Goal: Task Accomplishment & Management: Use online tool/utility

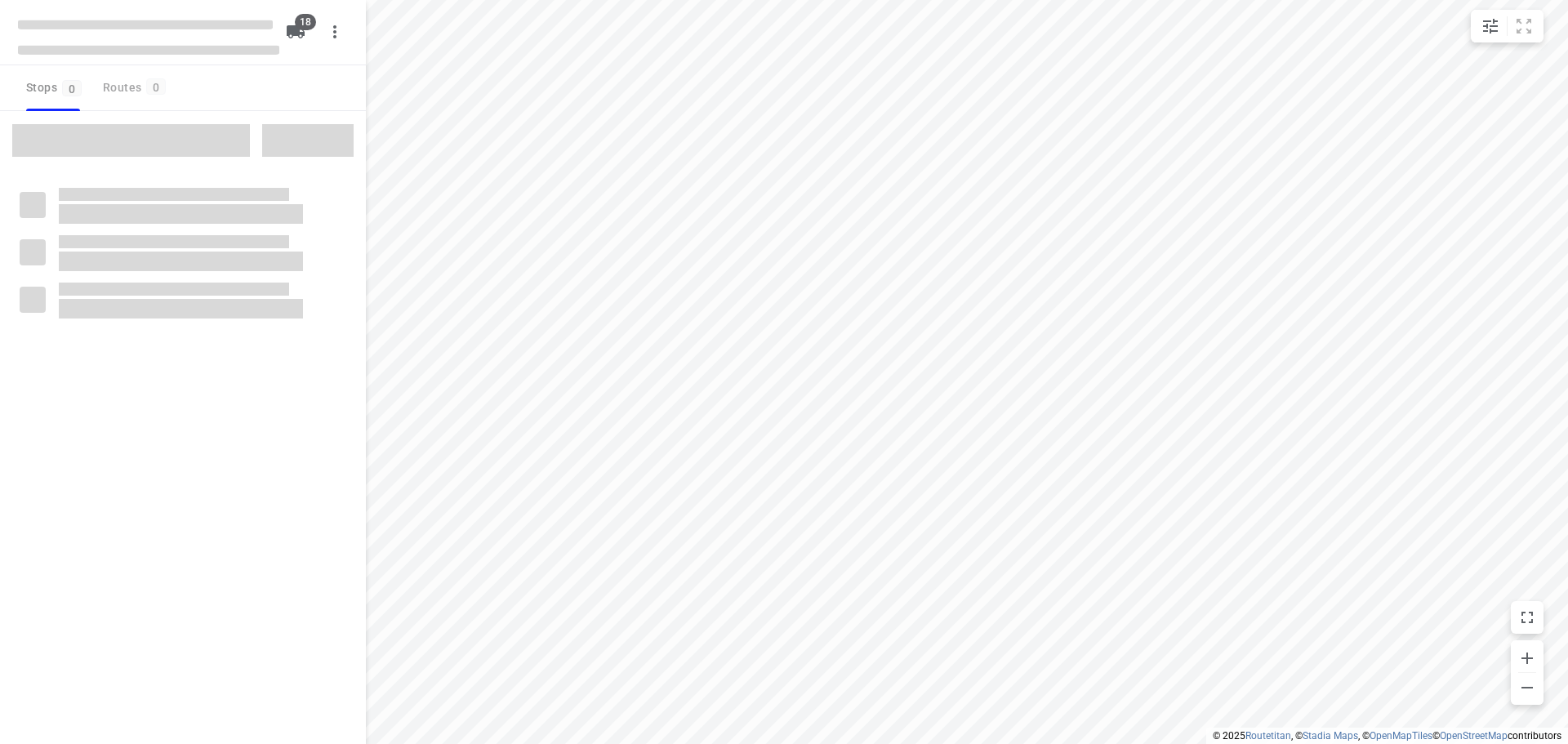
checkbox input "true"
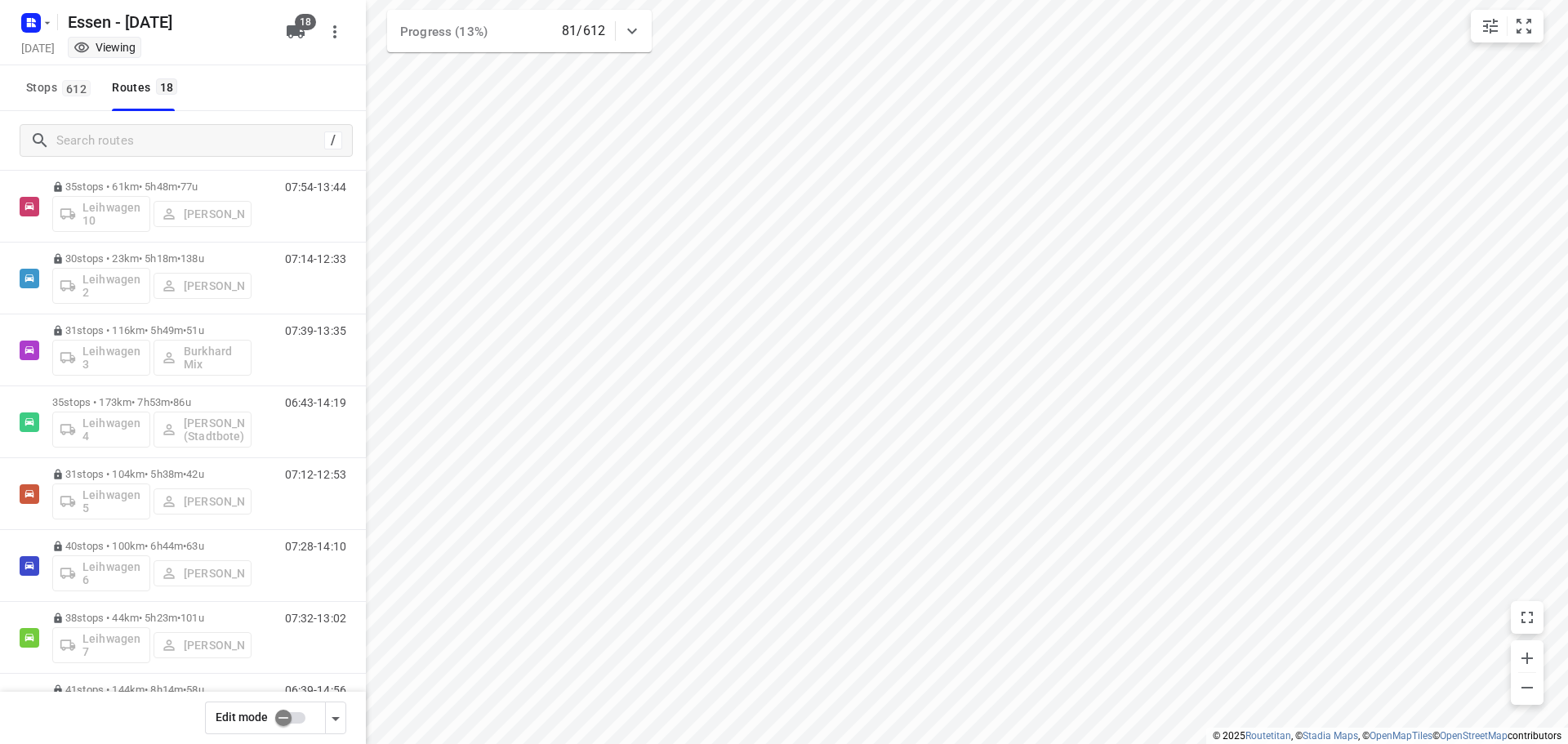
scroll to position [163, 0]
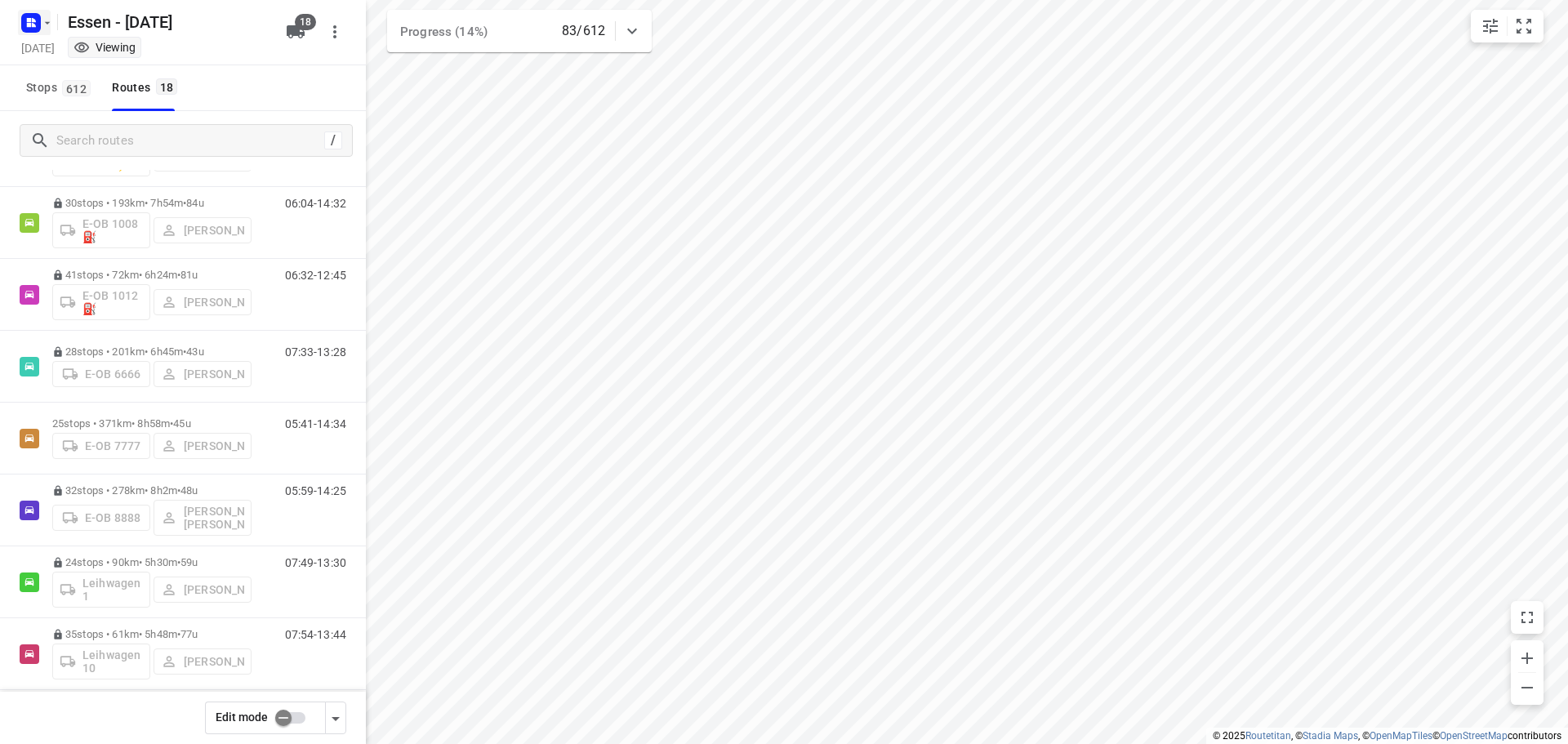
click at [49, 23] on icon "button" at bounding box center [48, 22] width 5 height 3
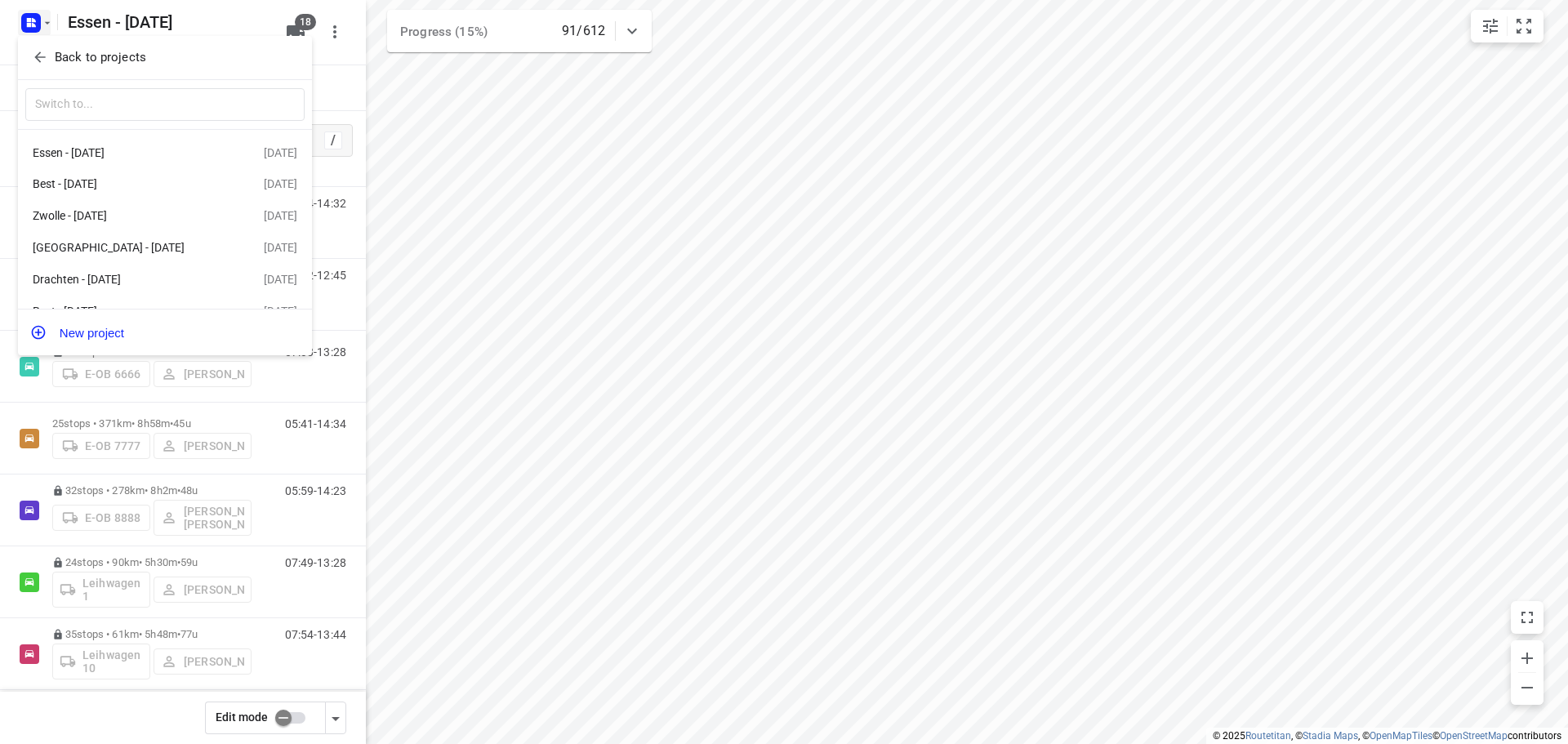
drag, startPoint x: 241, startPoint y: 56, endPoint x: 219, endPoint y: 55, distance: 22.0
click at [240, 56] on span "Back to projects" at bounding box center [165, 58] width 267 height 19
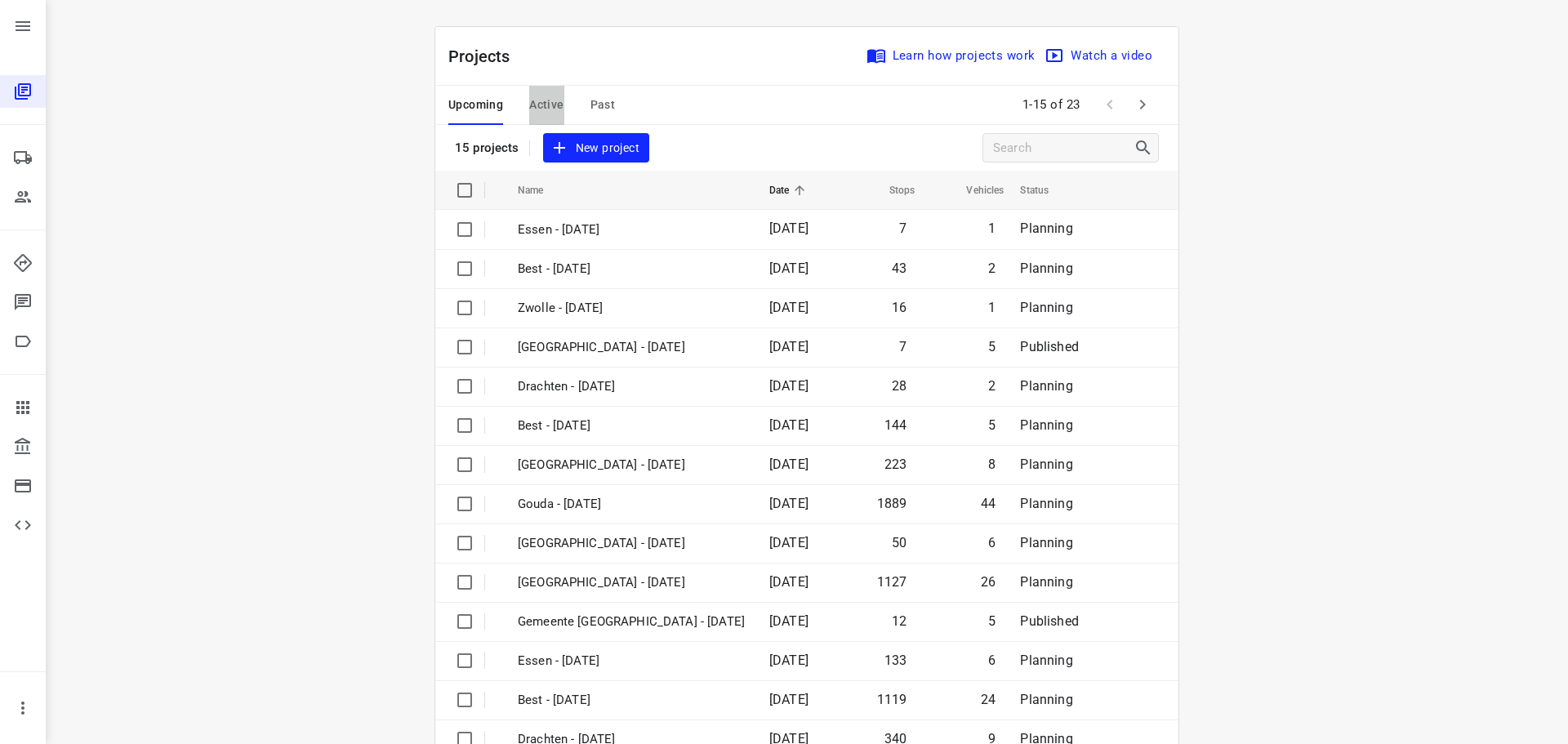
click at [534, 108] on span "Active" at bounding box center [546, 104] width 34 height 20
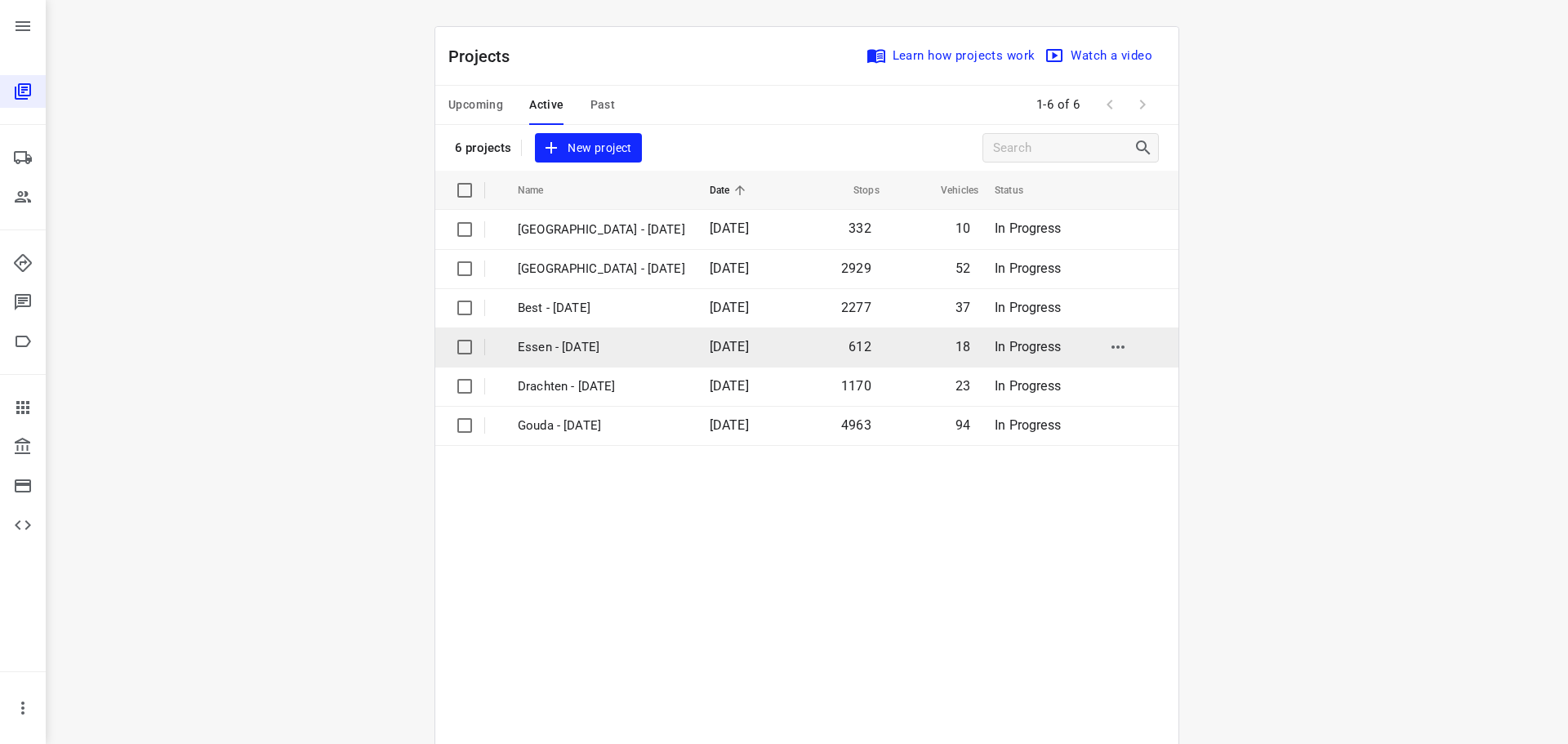
click at [558, 343] on p "Essen - [DATE]" at bounding box center [601, 347] width 168 height 19
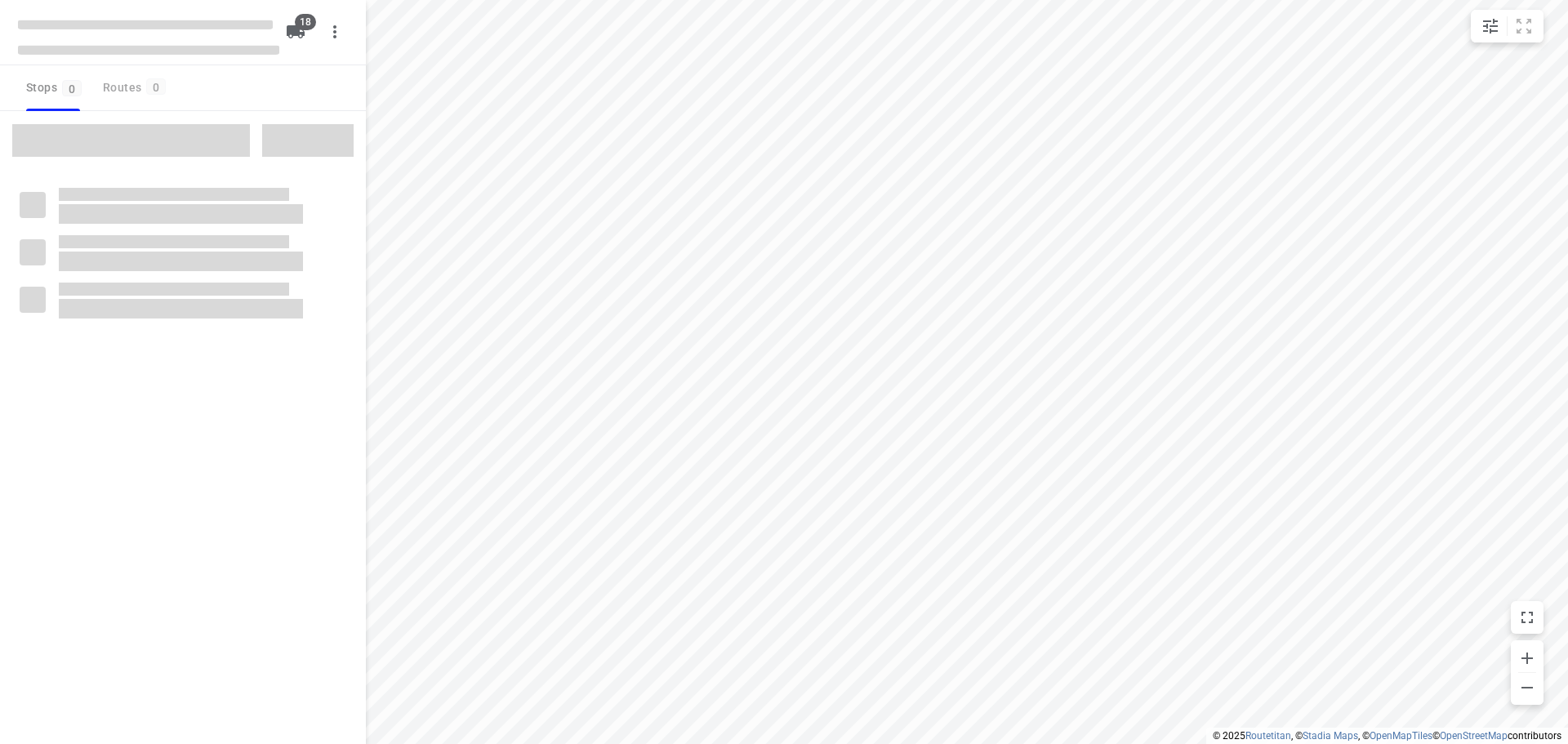
checkbox input "true"
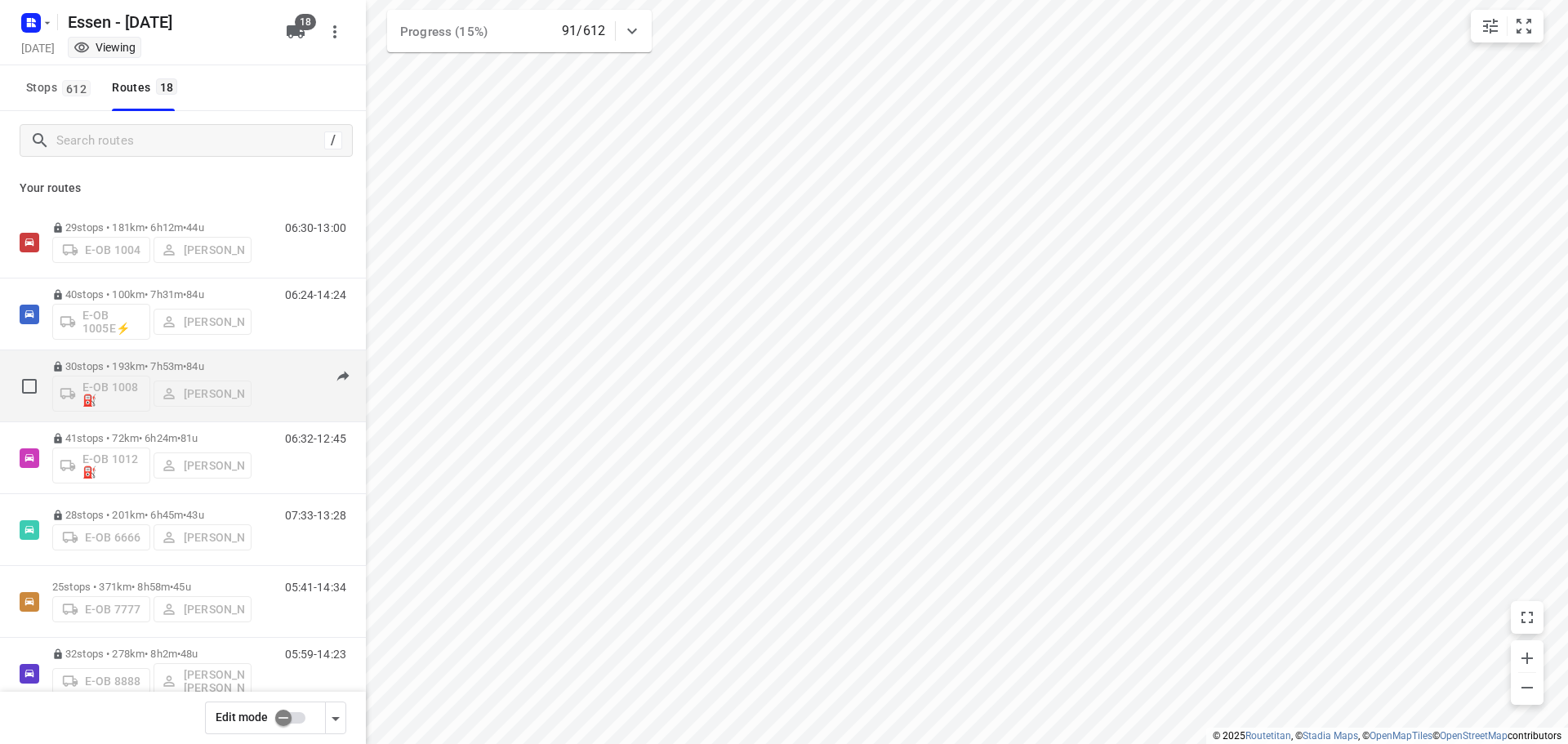
click at [180, 363] on p "30 stops • 193km • 7h53m • 84u" at bounding box center [152, 366] width 200 height 12
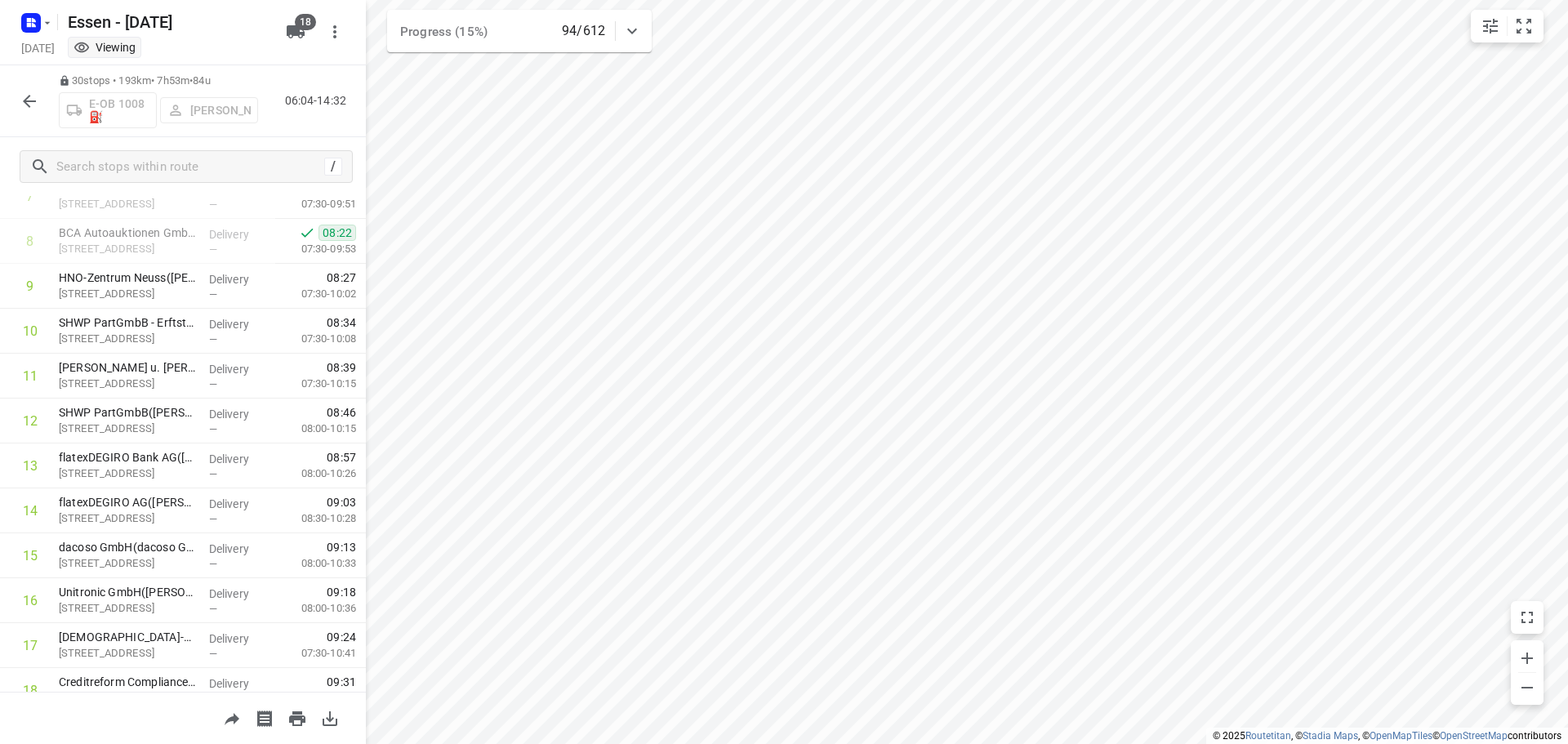
scroll to position [979, 0]
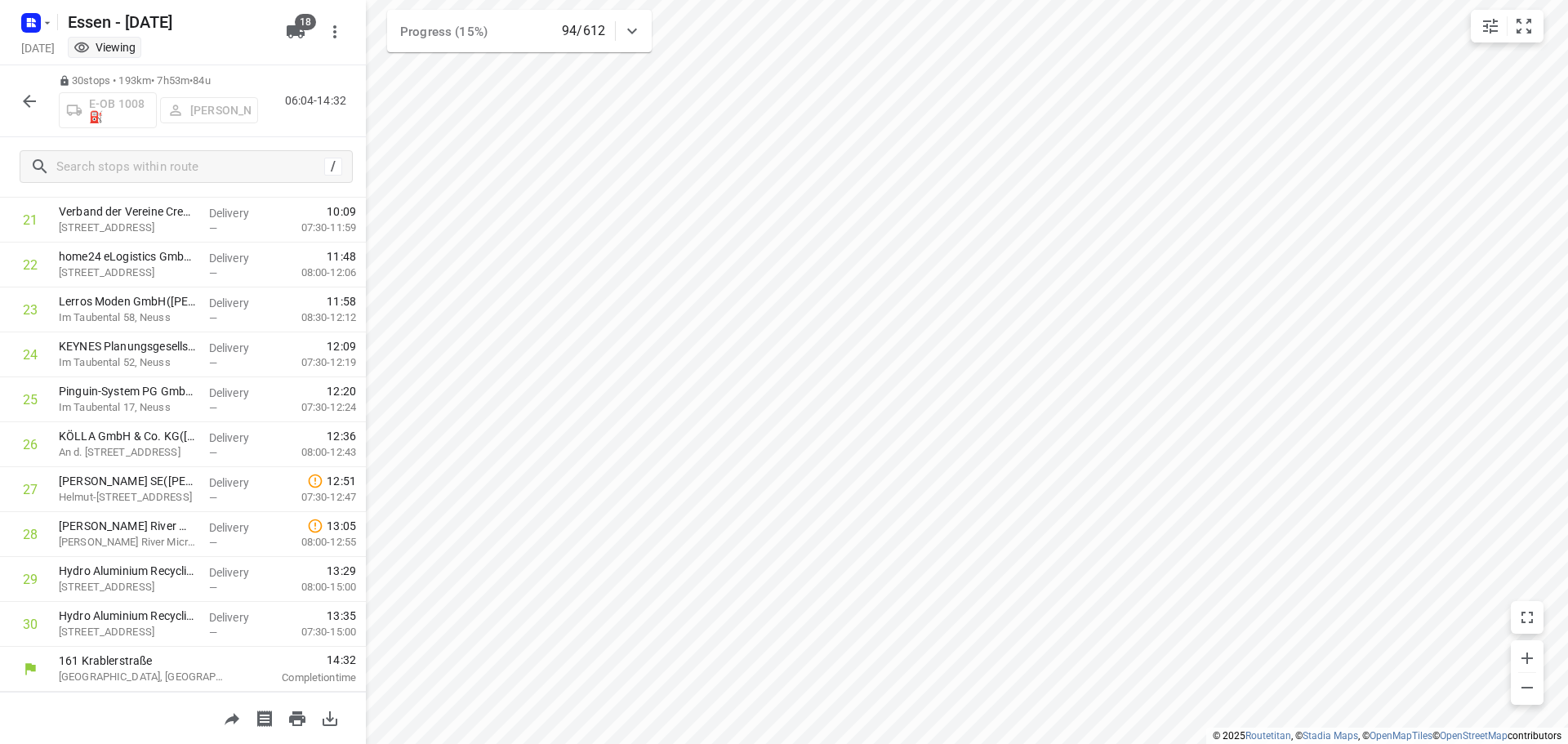
click at [33, 102] on icon "button" at bounding box center [28, 101] width 19 height 19
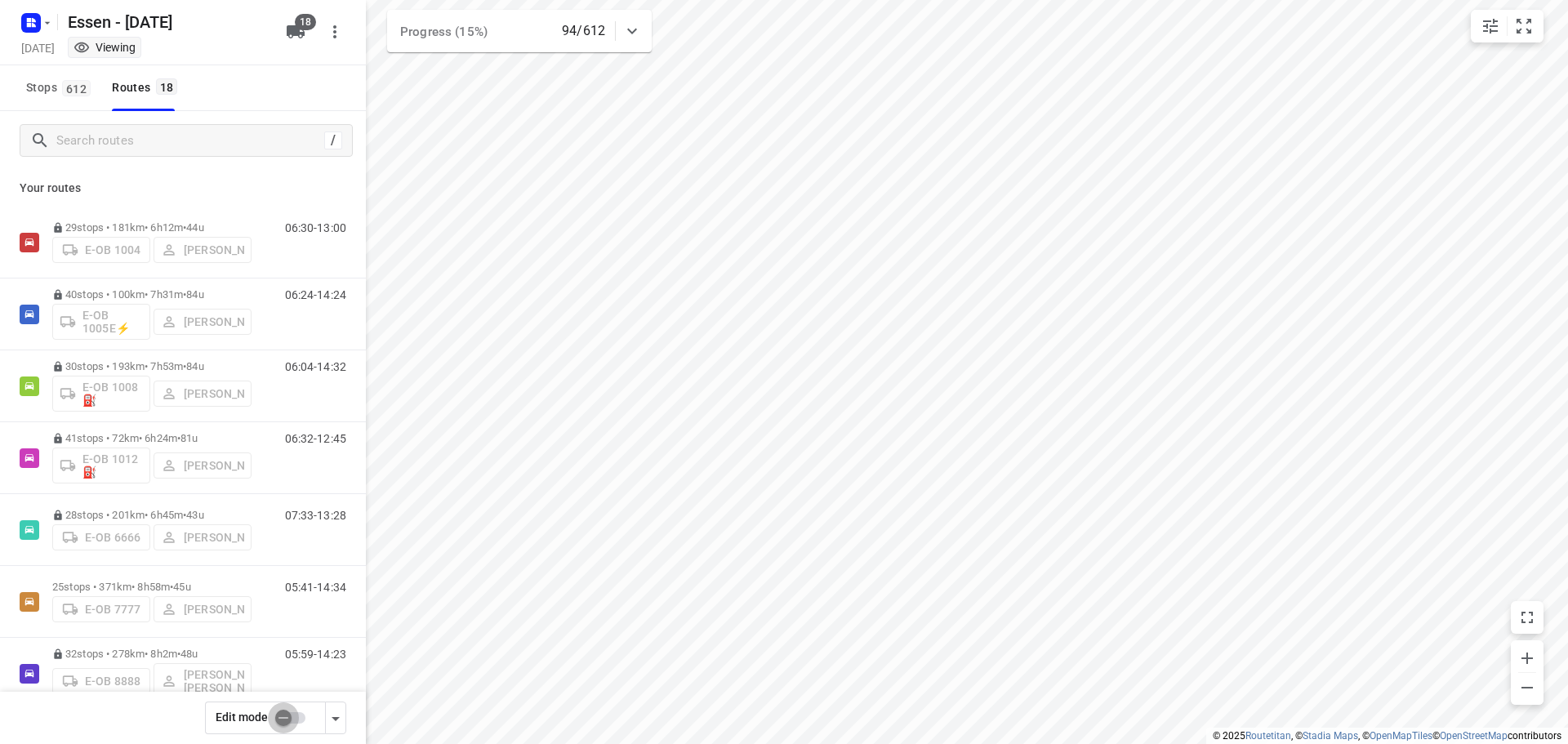
click at [282, 728] on input "checkbox" at bounding box center [284, 718] width 93 height 31
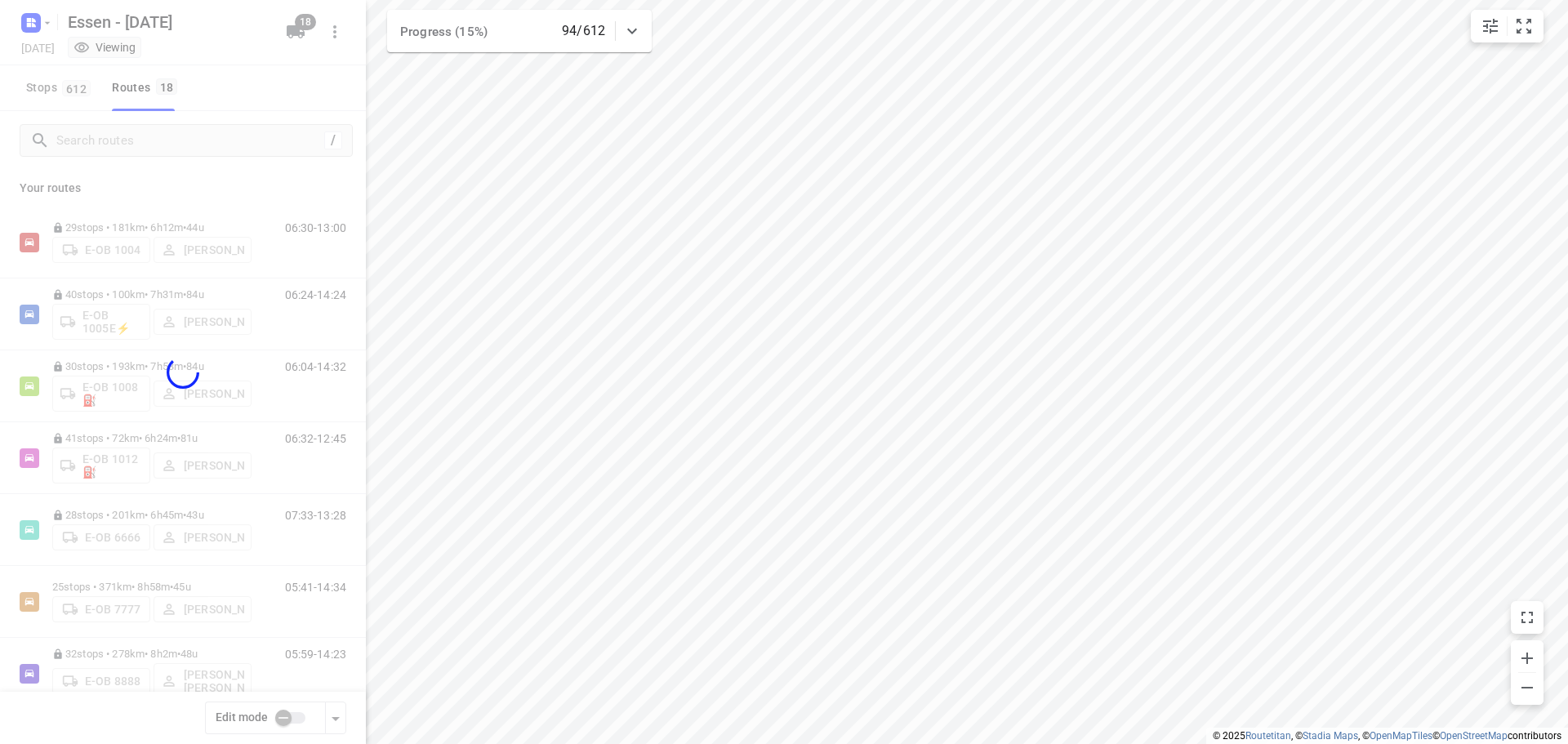
checkbox input "true"
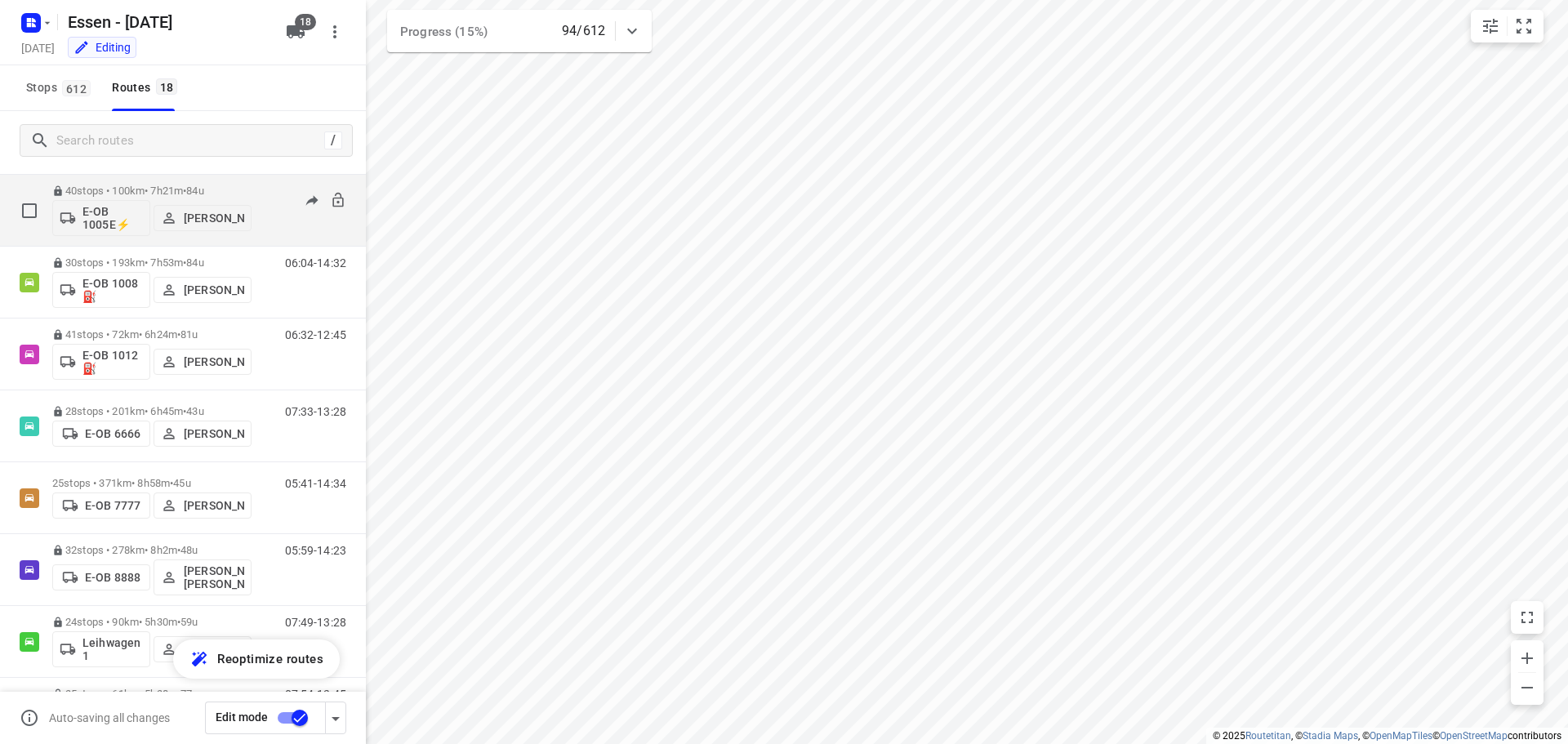
scroll to position [0, 0]
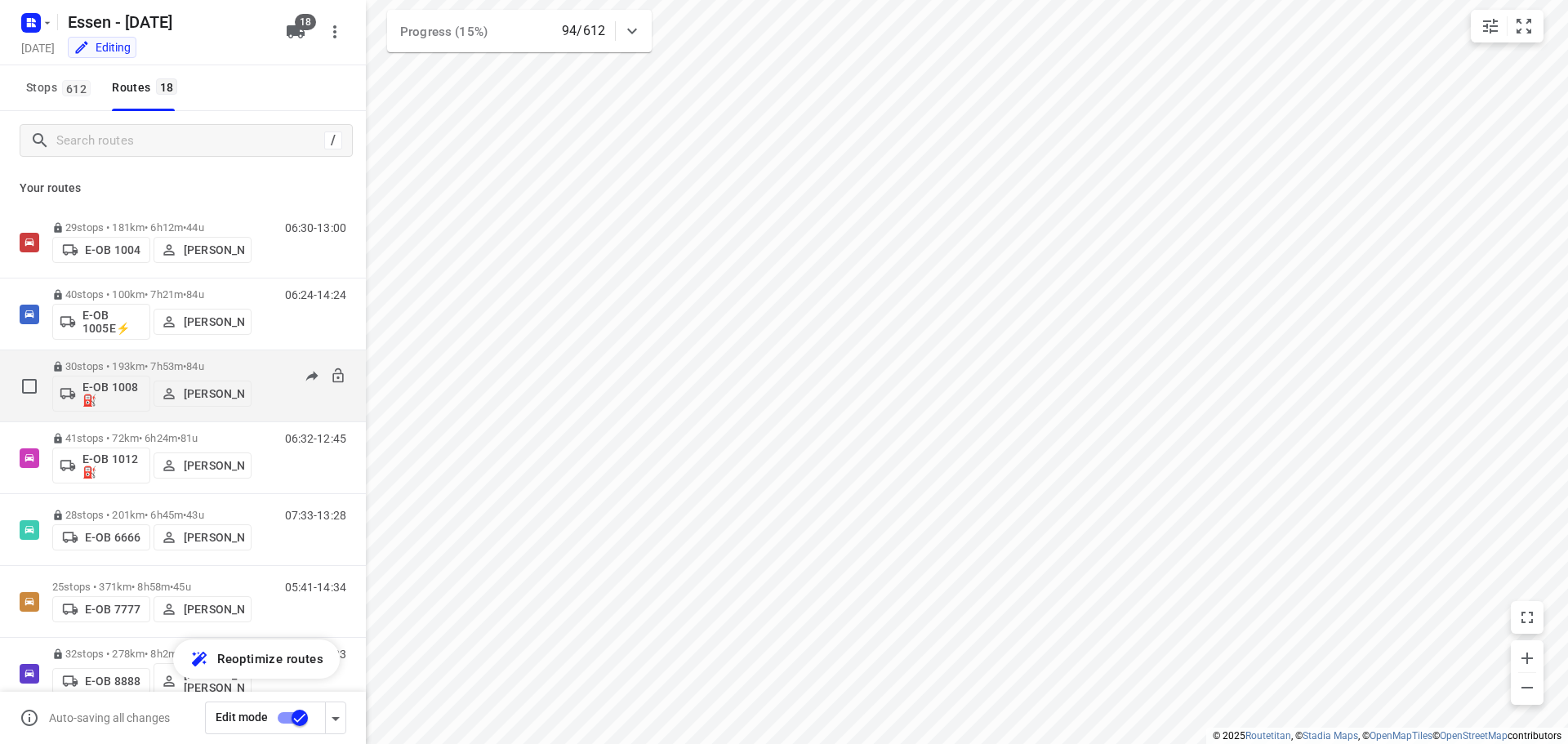
click at [158, 369] on p "30 stops • 193km • 7h53m • 84u" at bounding box center [152, 366] width 200 height 12
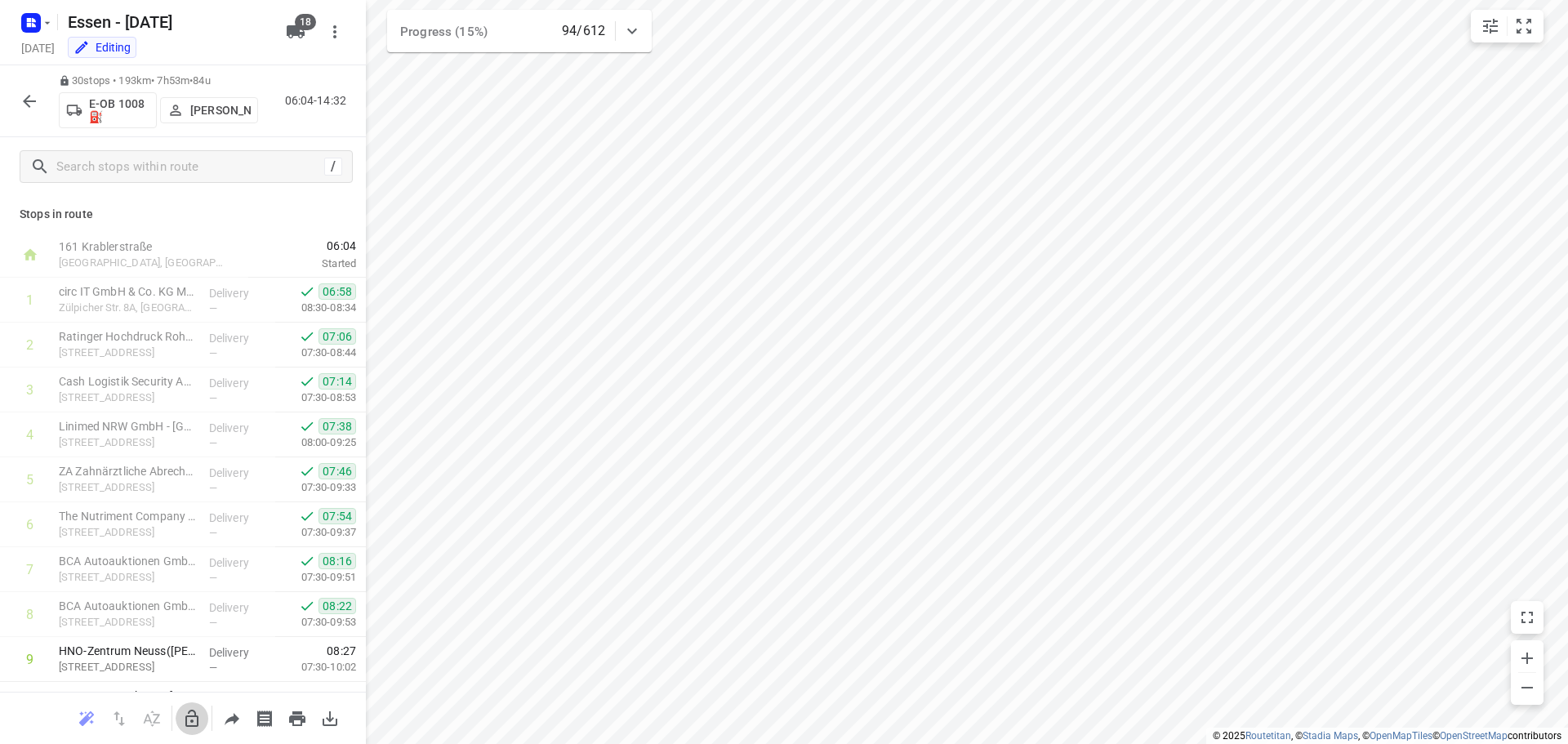
click at [188, 725] on icon "button" at bounding box center [191, 718] width 19 height 19
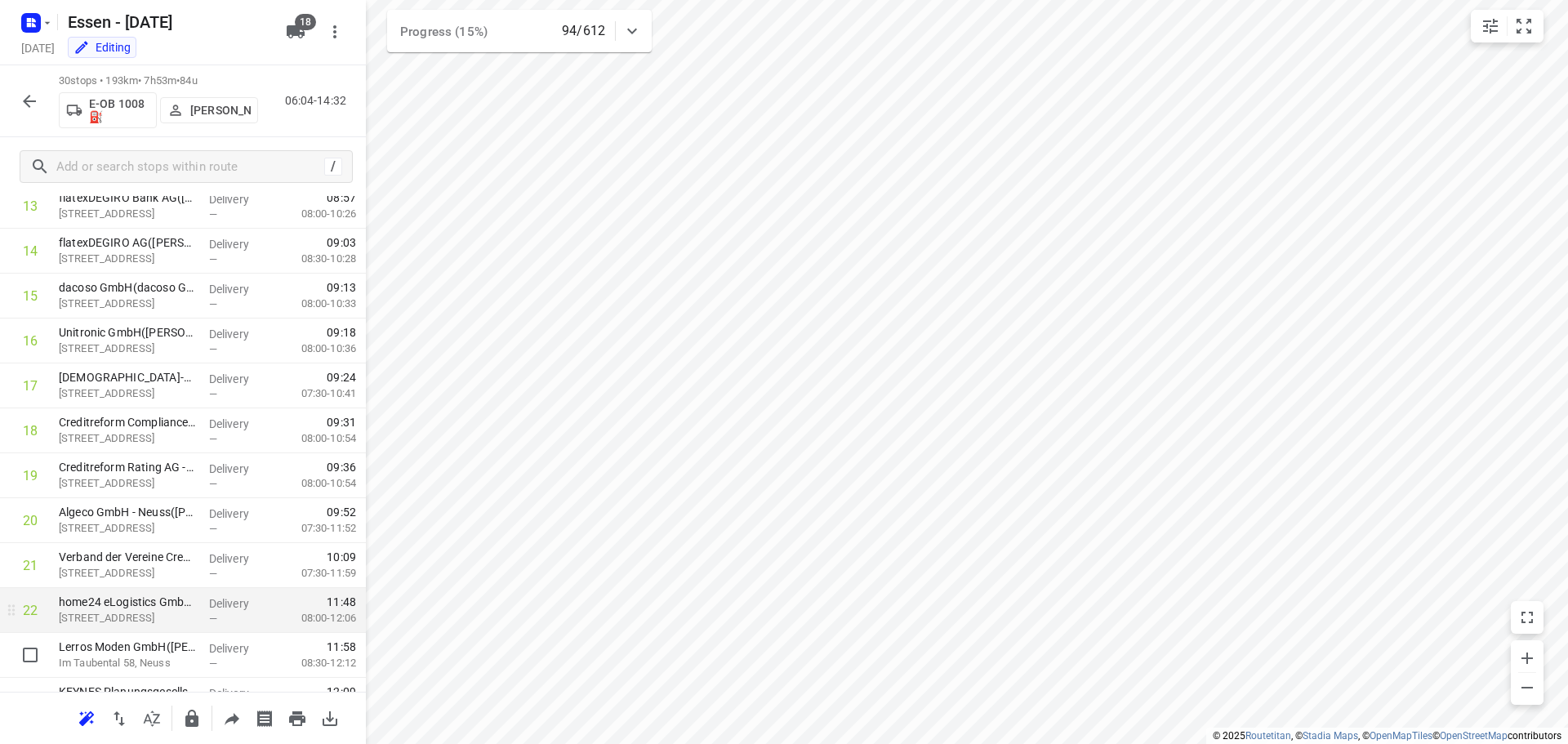
scroll to position [653, 0]
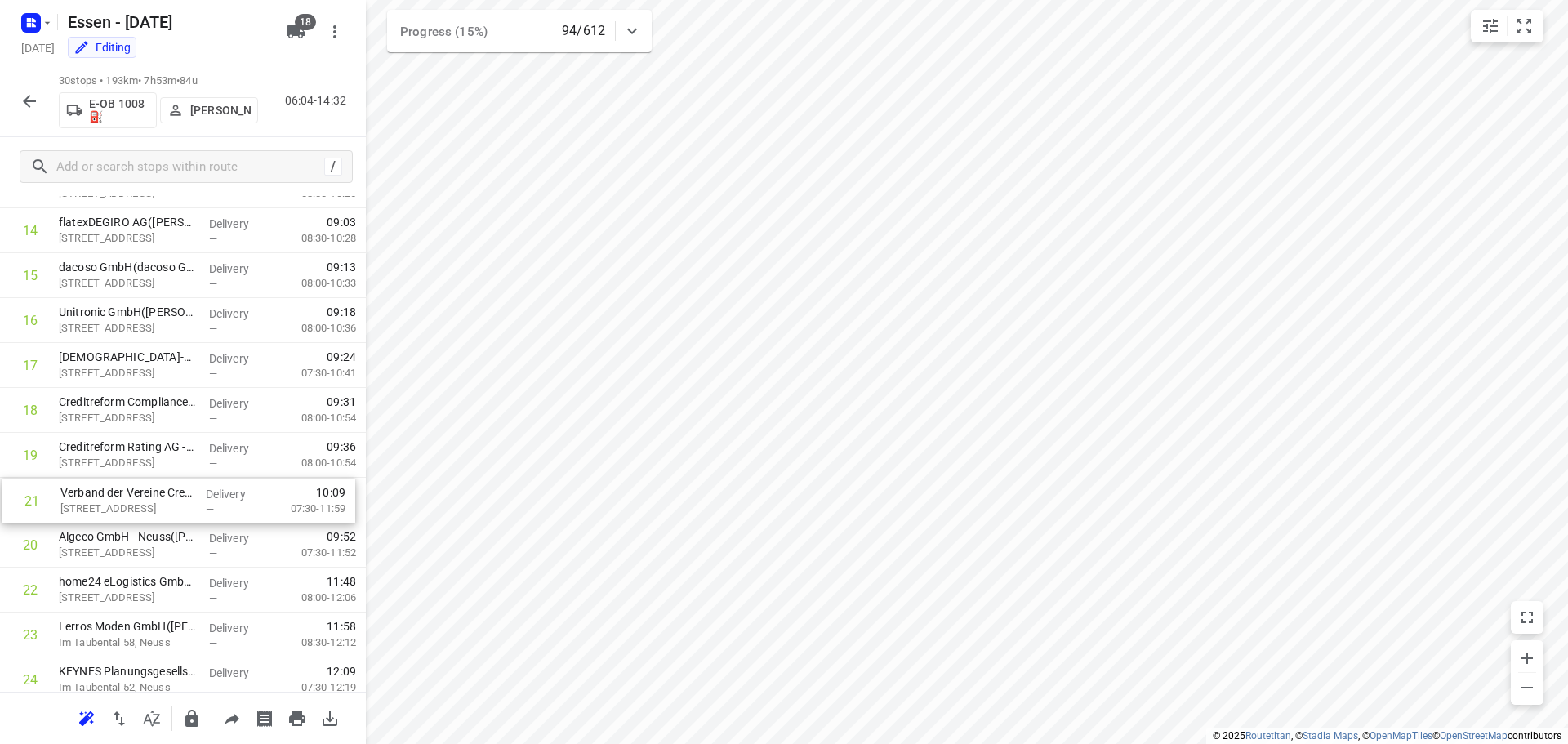
drag, startPoint x: 145, startPoint y: 547, endPoint x: 147, endPoint y: 499, distance: 48.0
click at [147, 499] on div "1 circ IT GmbH & Co. KG Medientechnologie und Services([PERSON_NAME]) Zülpicher…" at bounding box center [182, 298] width 365 height 1348
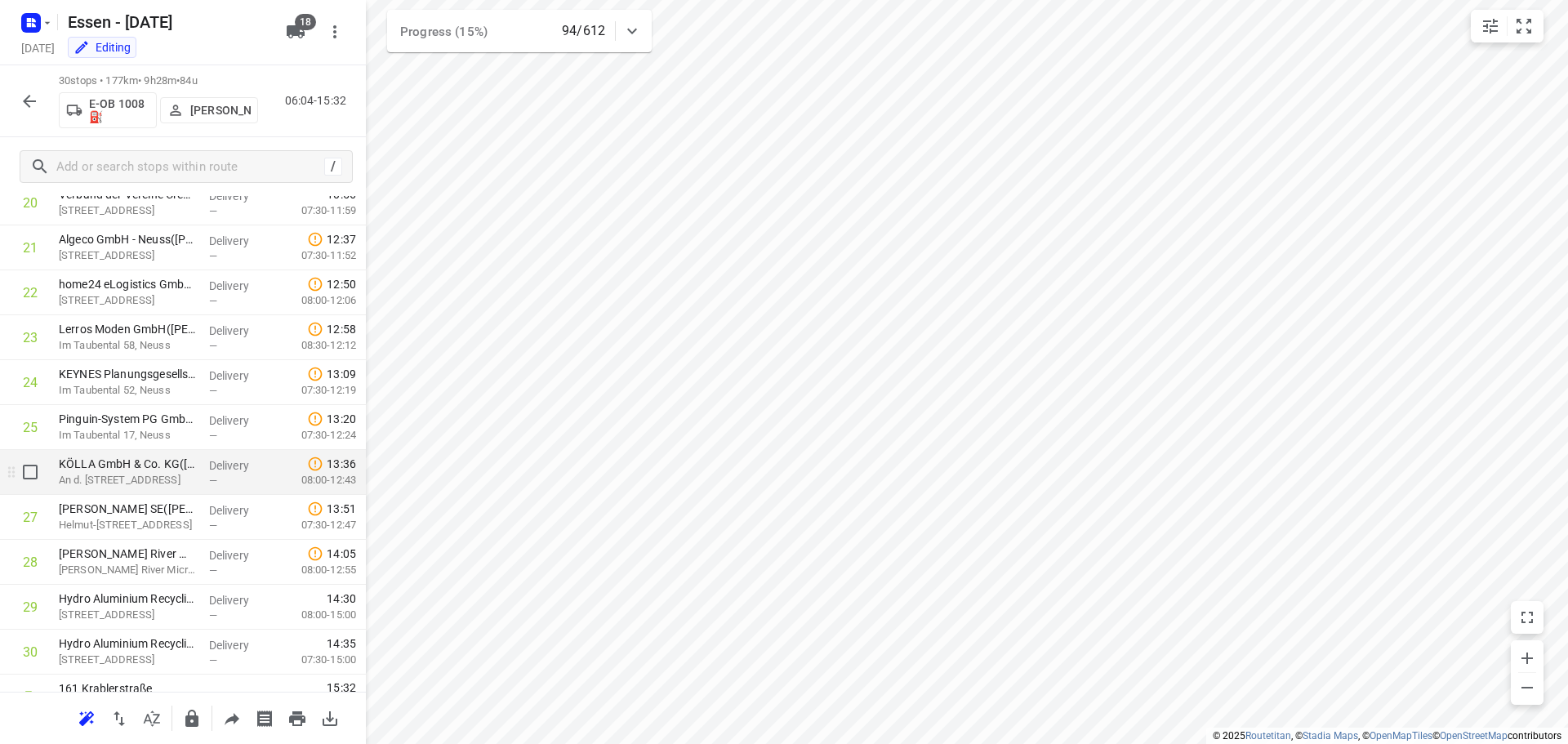
scroll to position [979, 0]
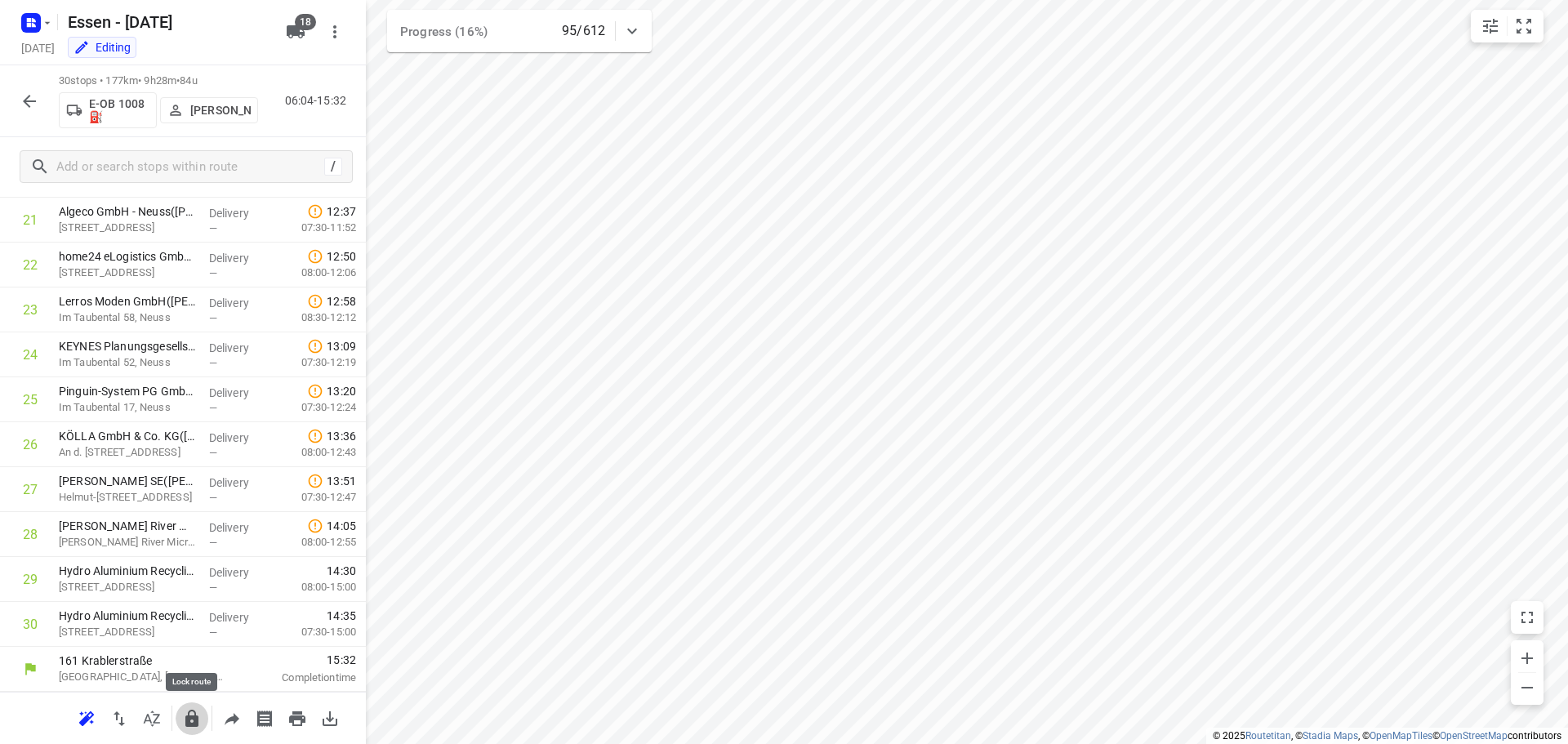
click at [189, 720] on icon "button" at bounding box center [191, 718] width 13 height 17
click at [37, 104] on icon "button" at bounding box center [28, 101] width 19 height 19
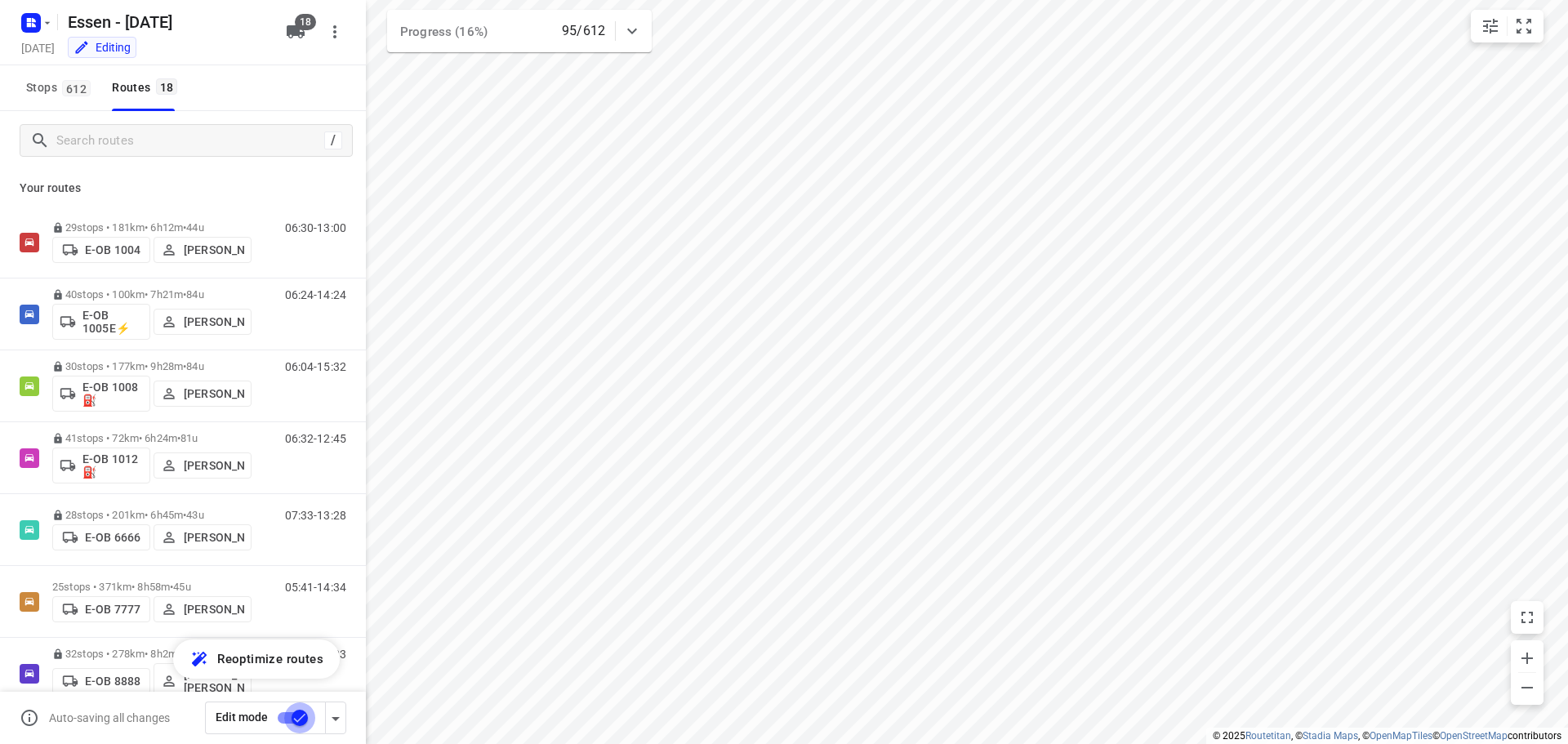
click at [295, 726] on input "checkbox" at bounding box center [299, 718] width 93 height 31
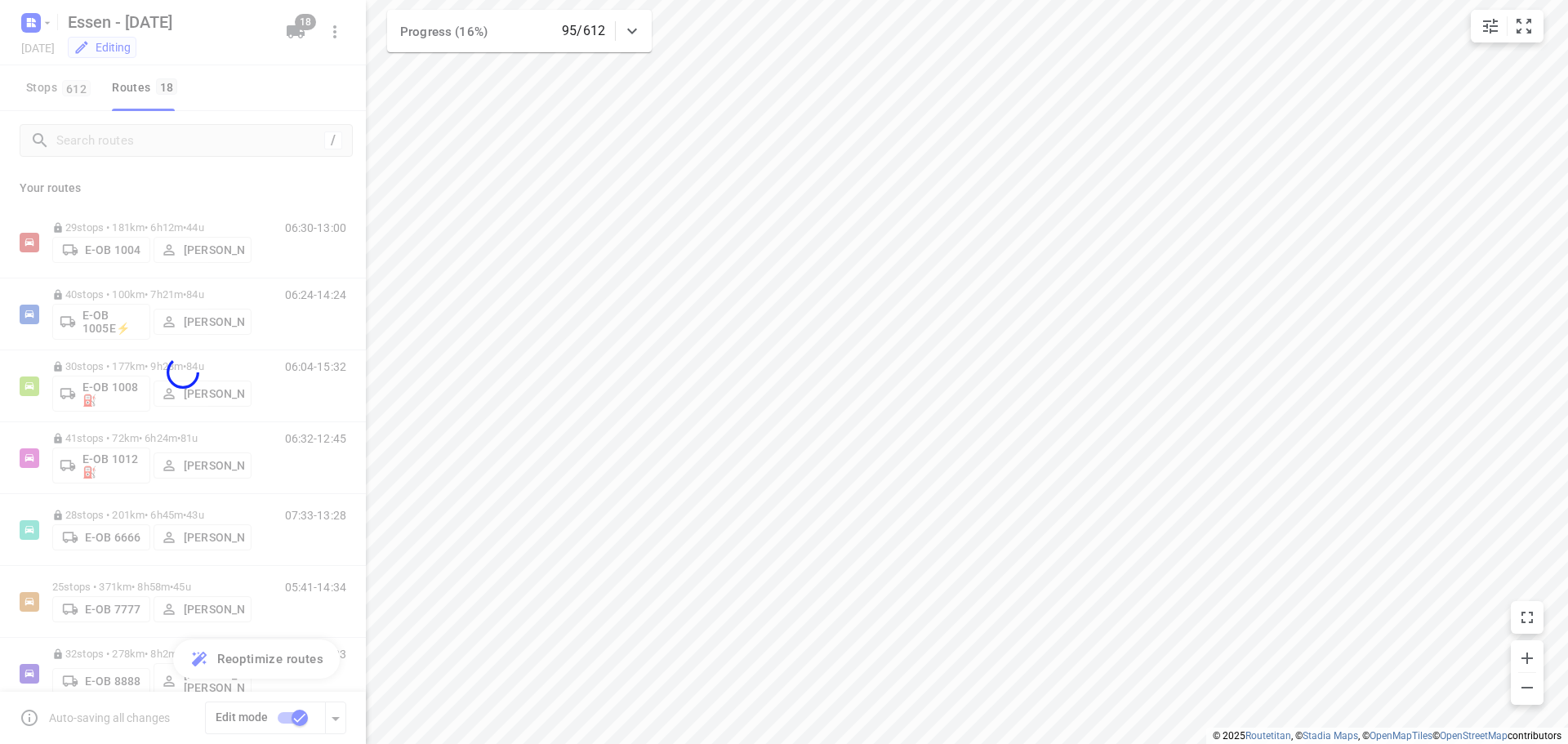
checkbox input "false"
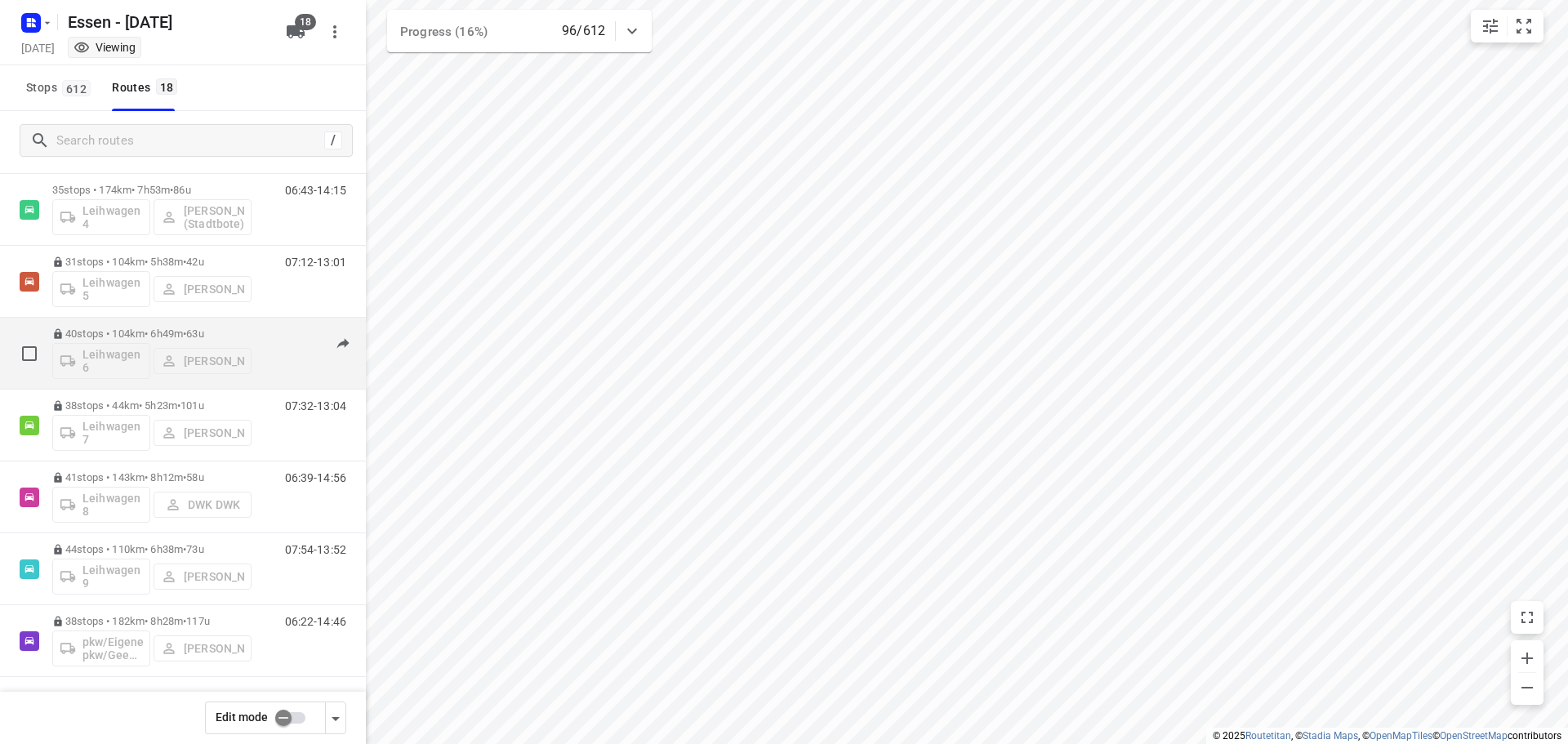
scroll to position [825, 0]
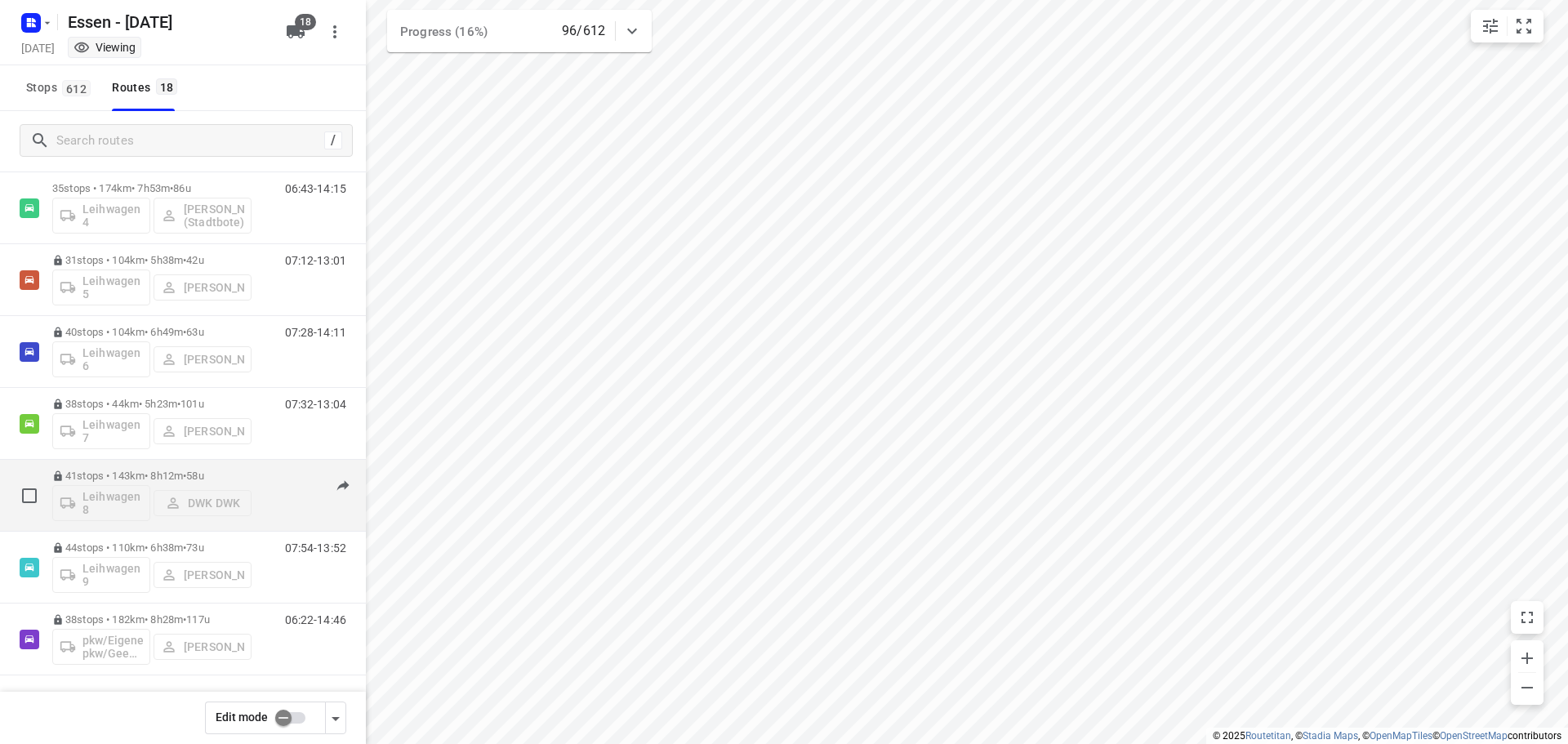
click at [169, 476] on p "41 stops • 143km • 8h12m • 58u" at bounding box center [152, 476] width 200 height 12
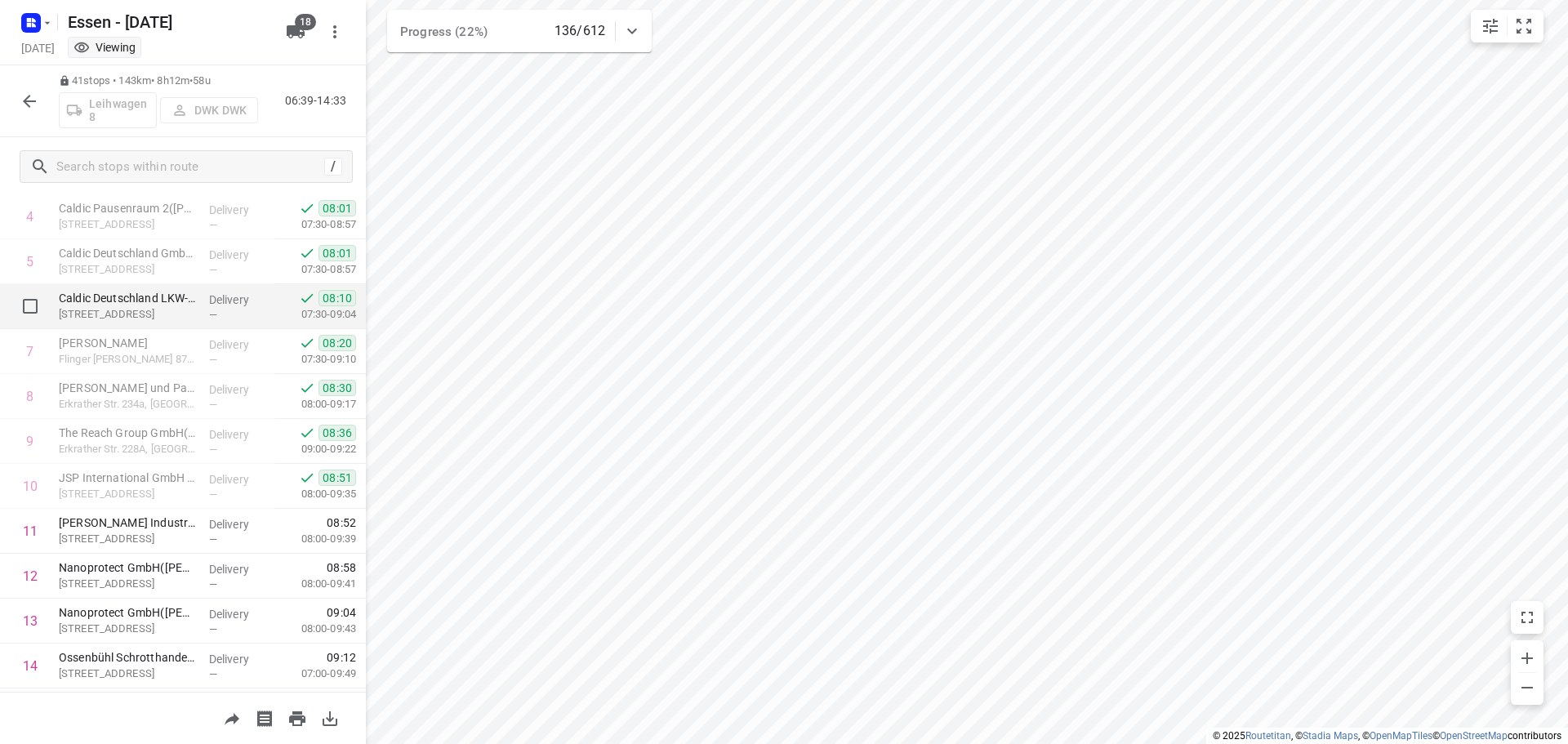
scroll to position [245, 0]
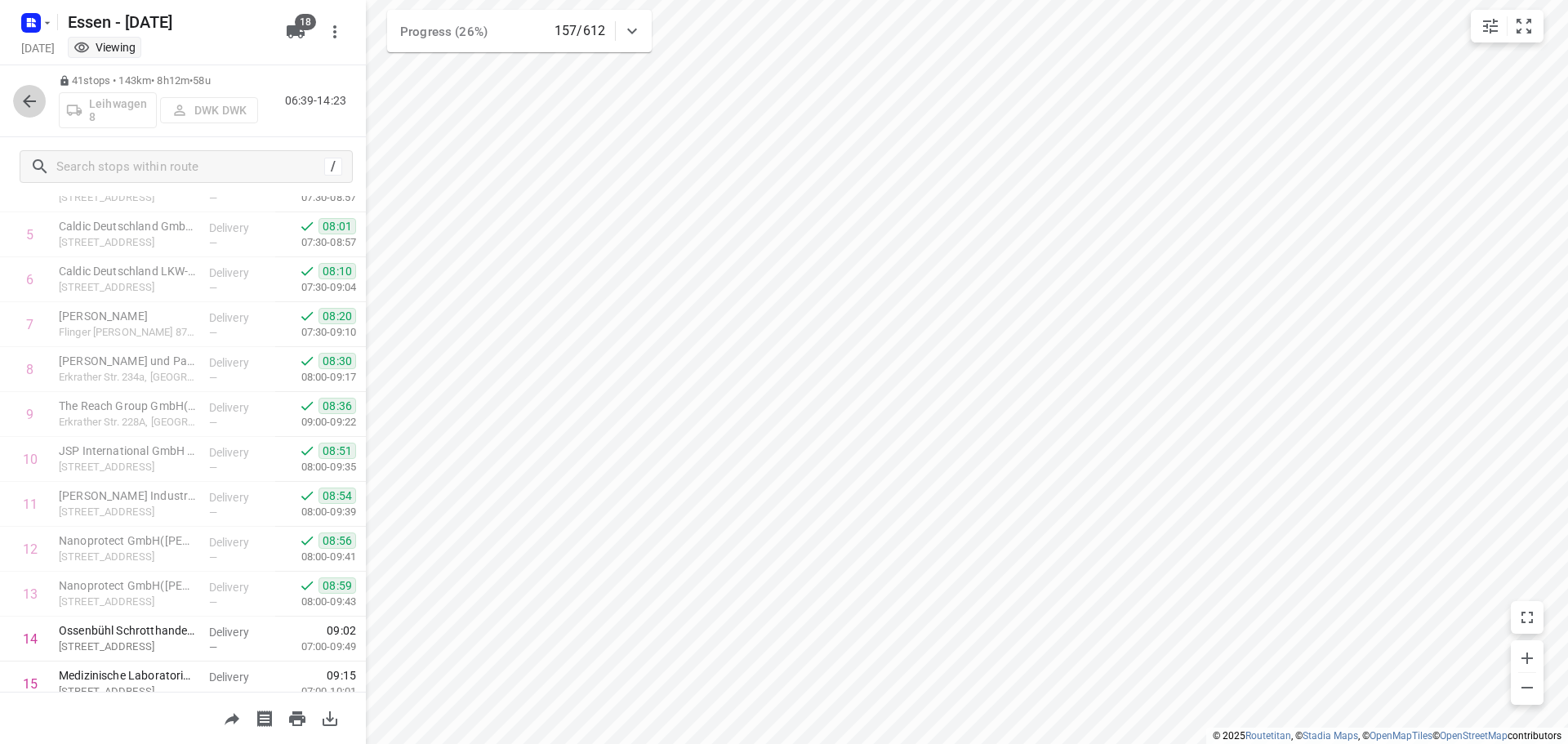
click at [30, 104] on icon "button" at bounding box center [28, 101] width 19 height 19
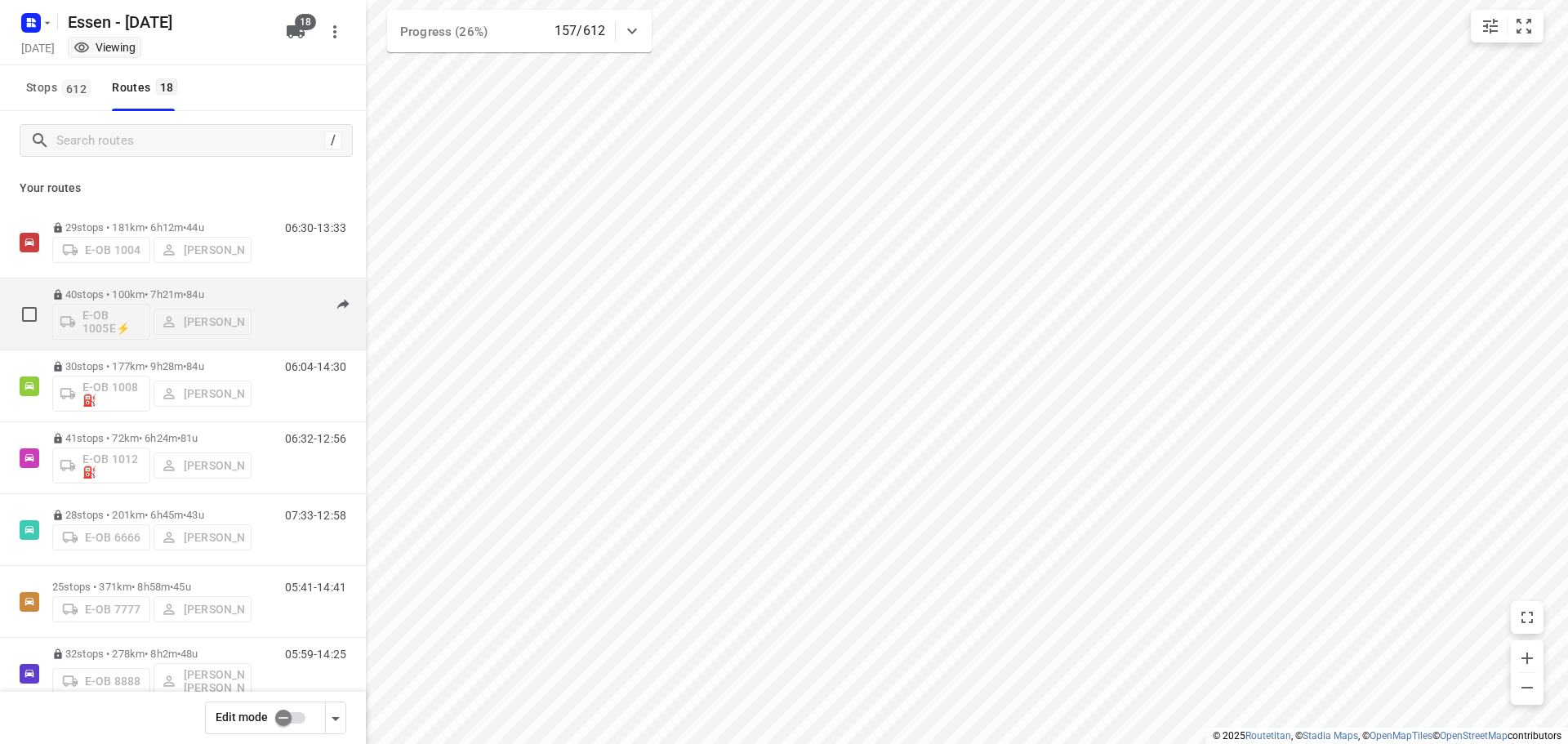
click at [162, 290] on p "40 stops • 100km • 7h21m • 84u" at bounding box center [152, 294] width 200 height 12
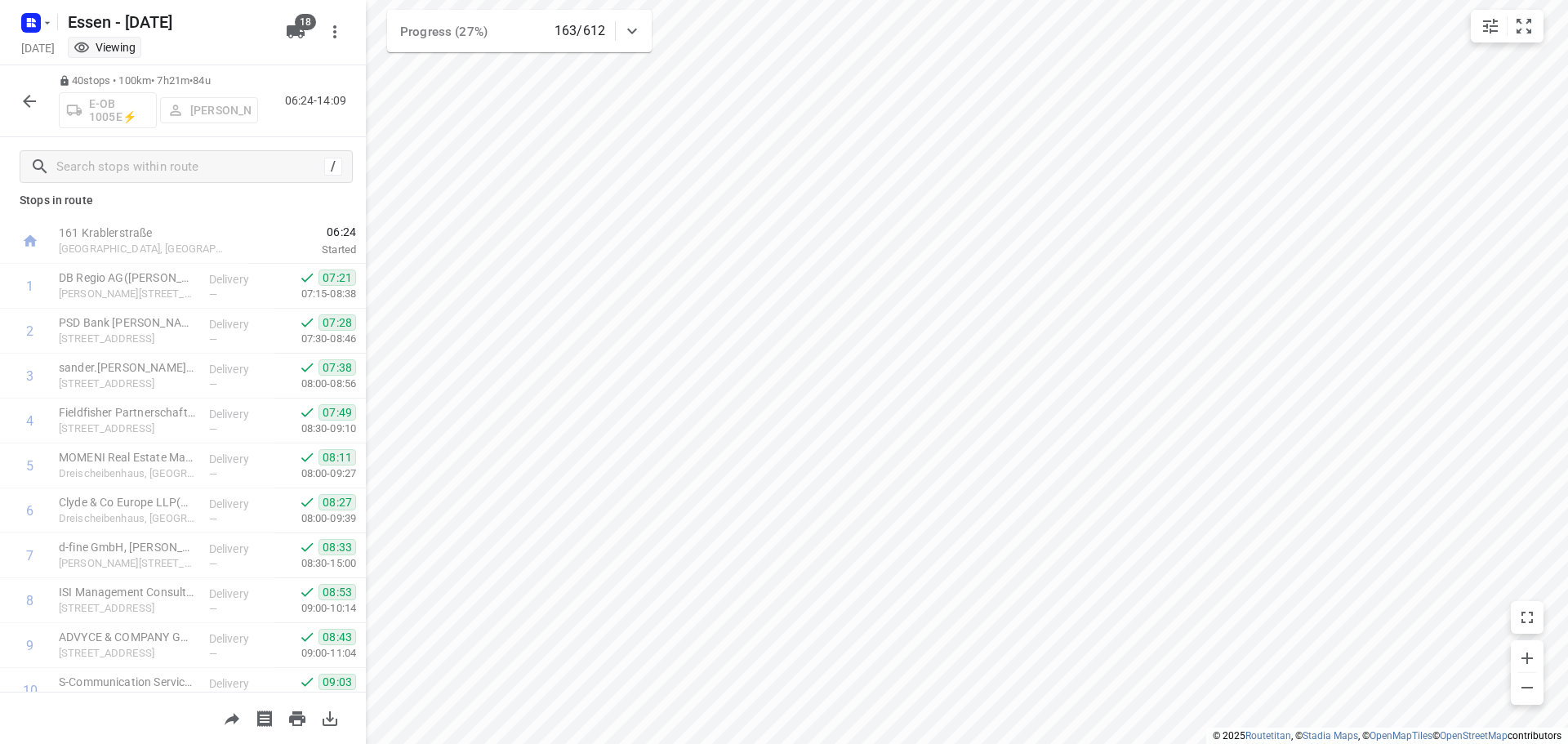
scroll to position [0, 0]
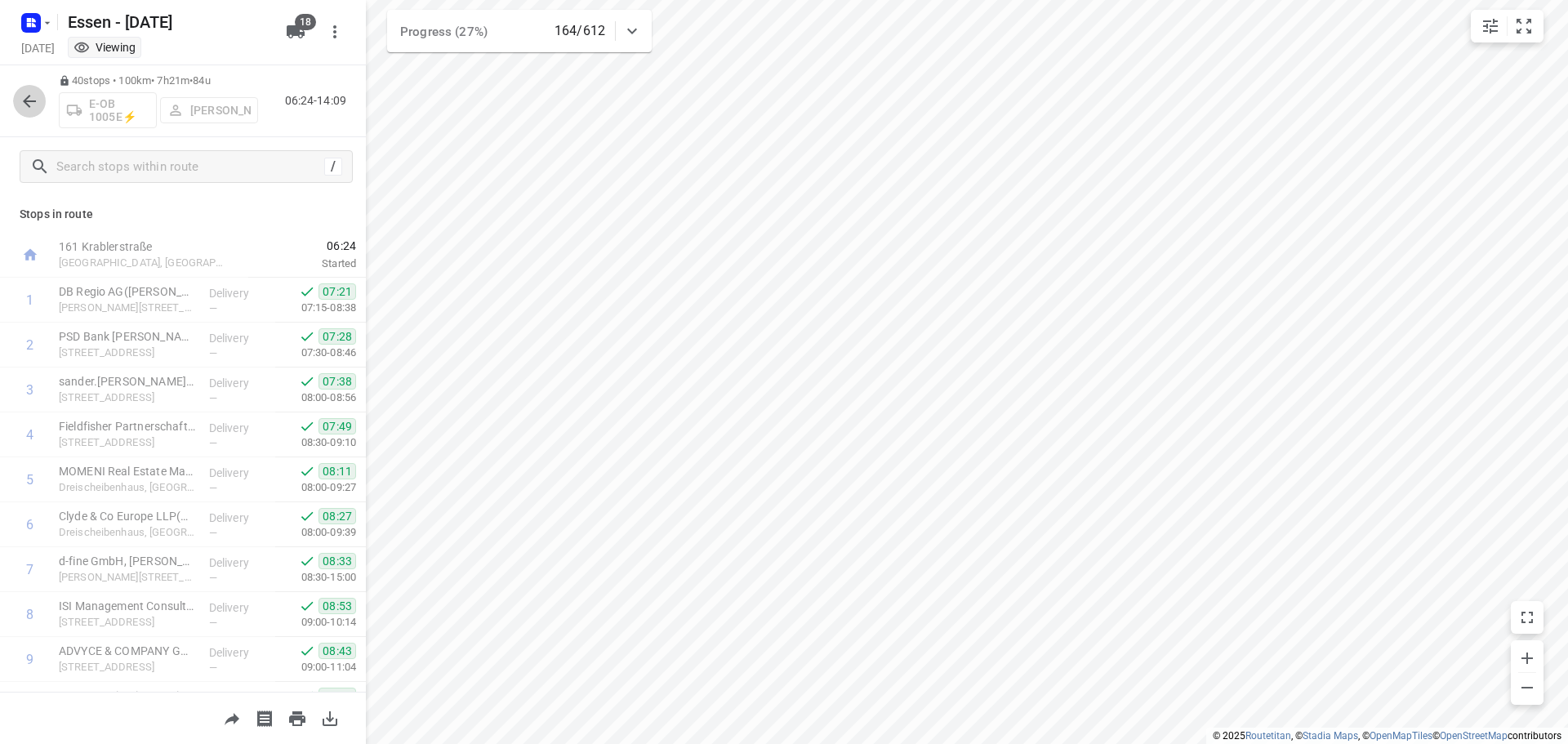
click at [28, 104] on icon "button" at bounding box center [28, 101] width 19 height 19
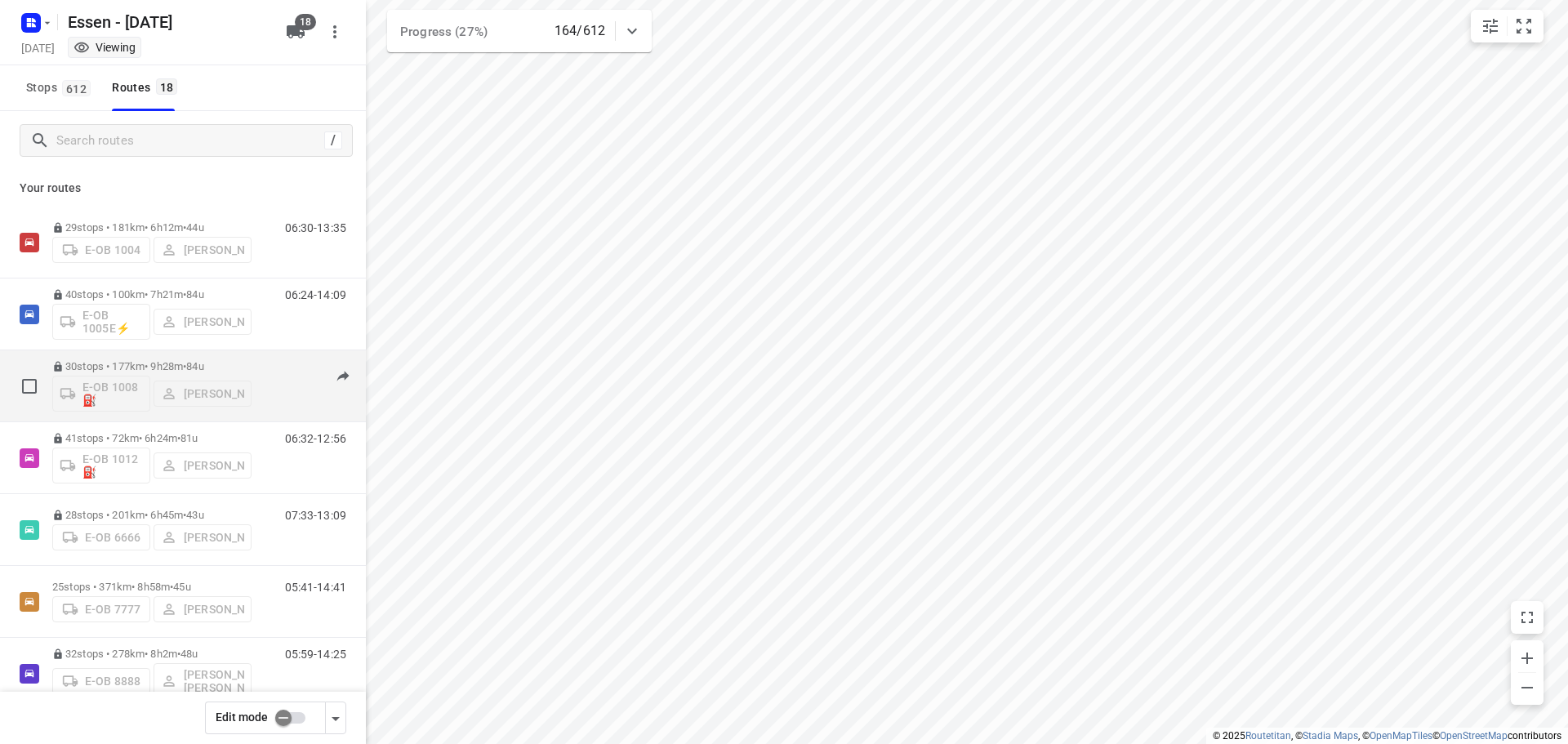
click at [169, 364] on p "30 stops • 177km • 9h28m • 84u" at bounding box center [152, 366] width 200 height 12
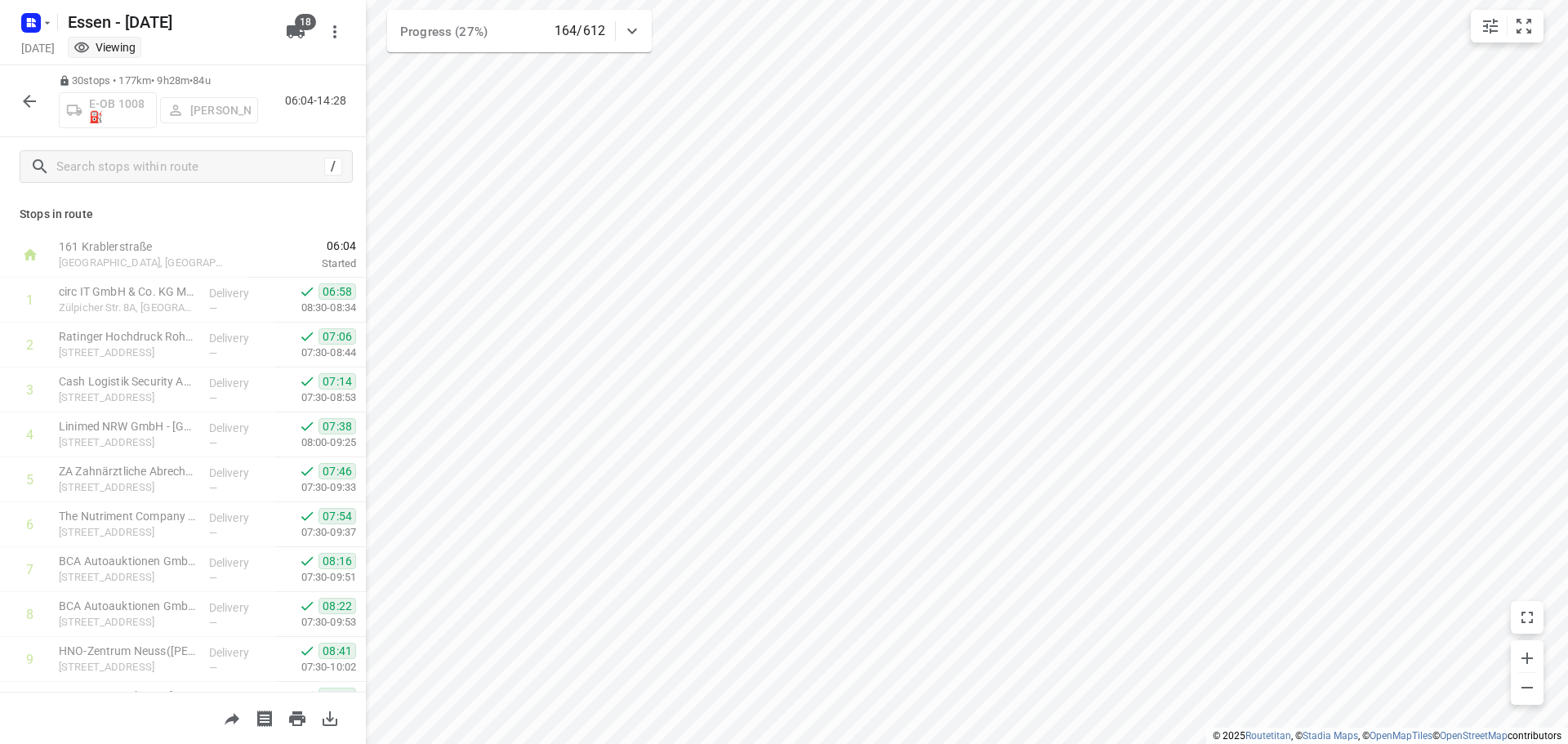
click at [34, 101] on icon "button" at bounding box center [29, 101] width 13 height 13
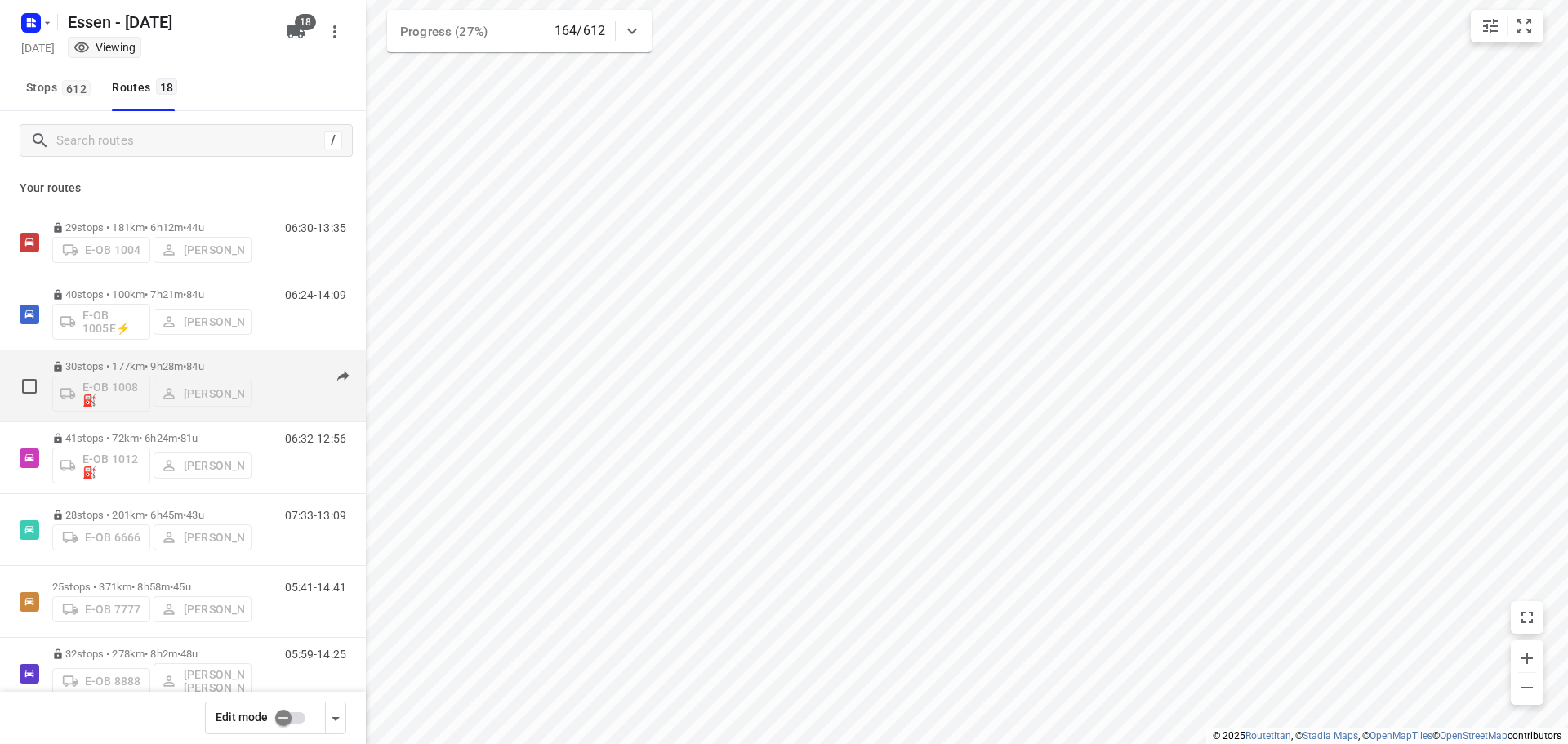
click at [144, 365] on p "30 stops • 177km • 9h28m • 84u" at bounding box center [152, 366] width 200 height 12
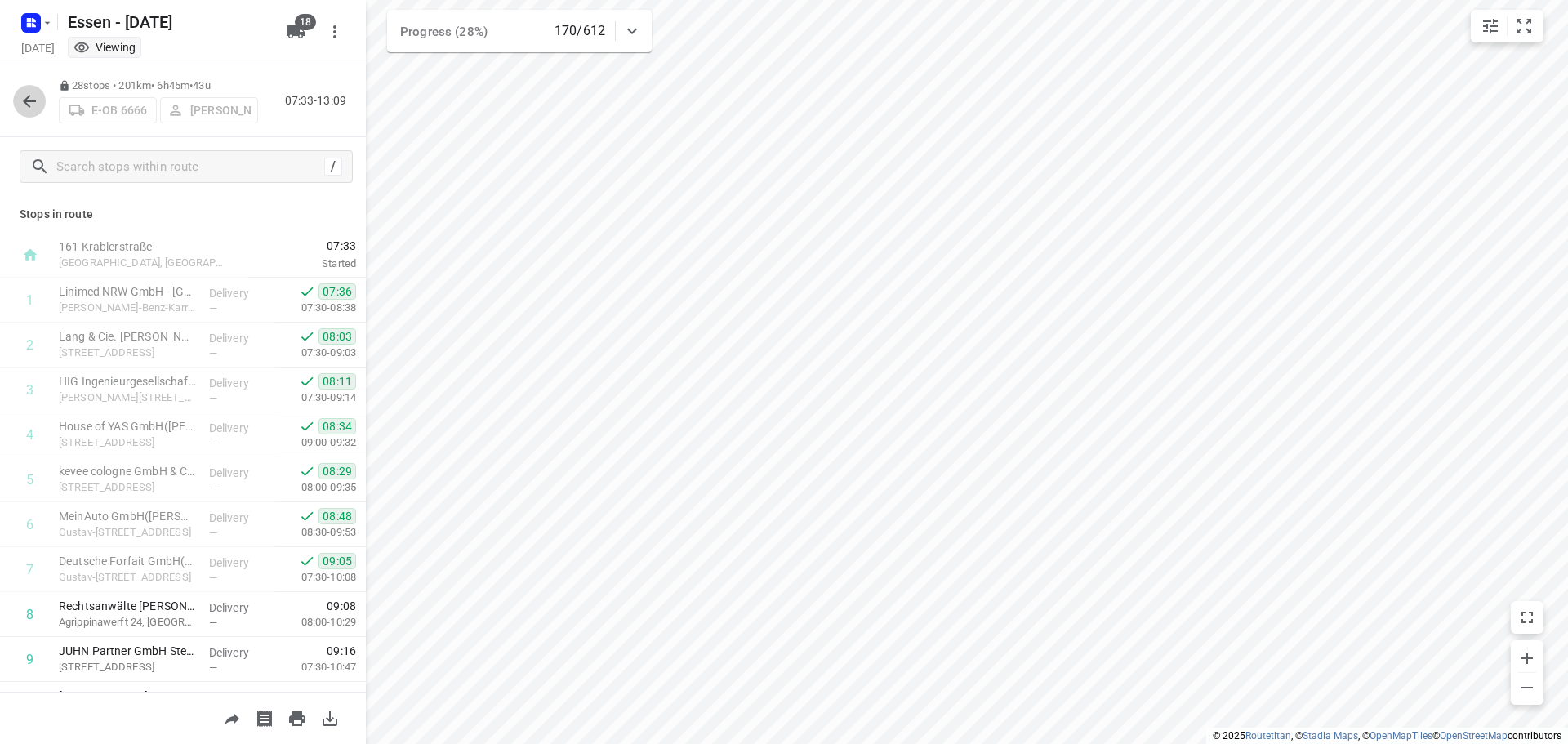
click at [20, 102] on icon "button" at bounding box center [28, 101] width 19 height 19
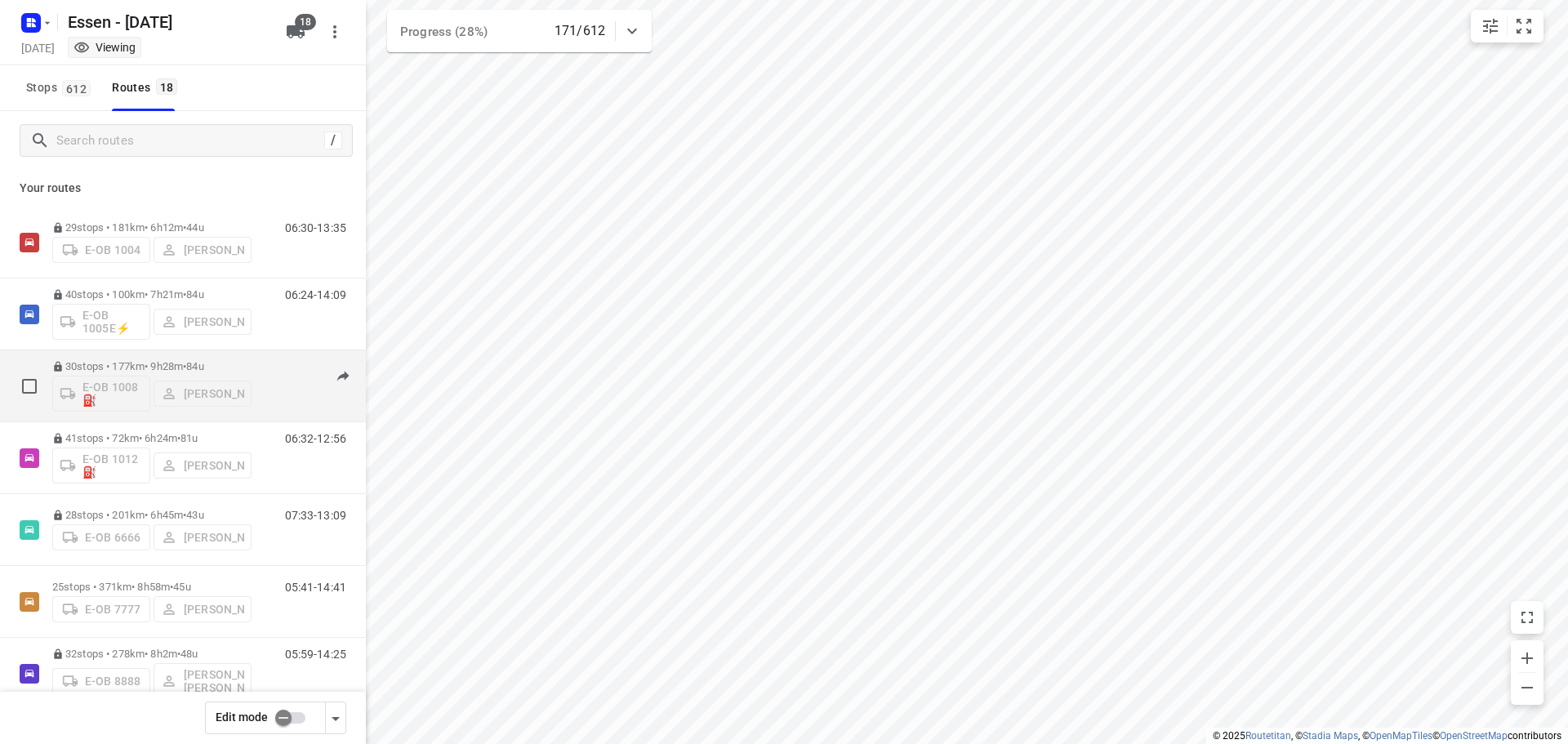
click at [163, 364] on p "30 stops • 177km • 9h28m • 84u" at bounding box center [152, 366] width 200 height 12
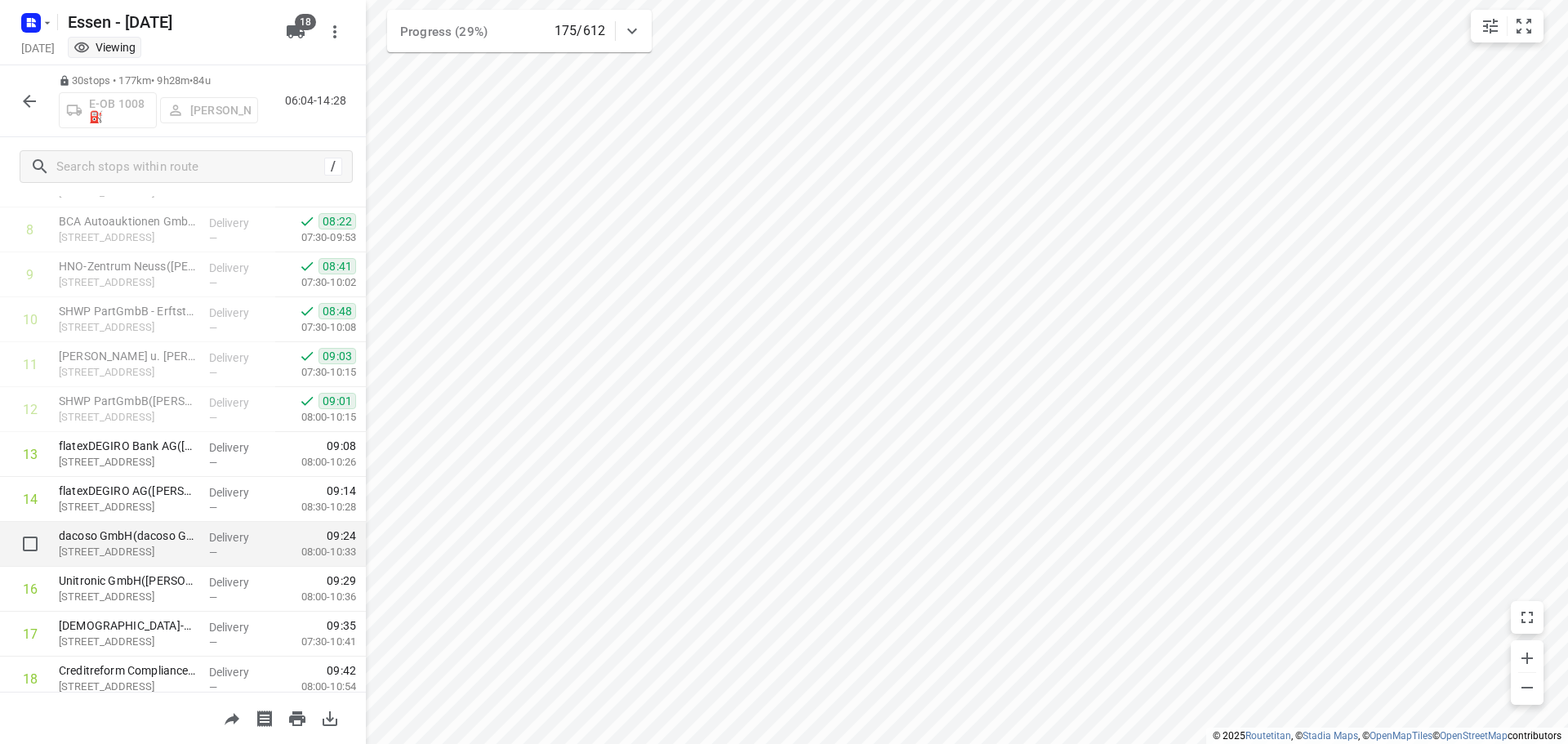
scroll to position [327, 0]
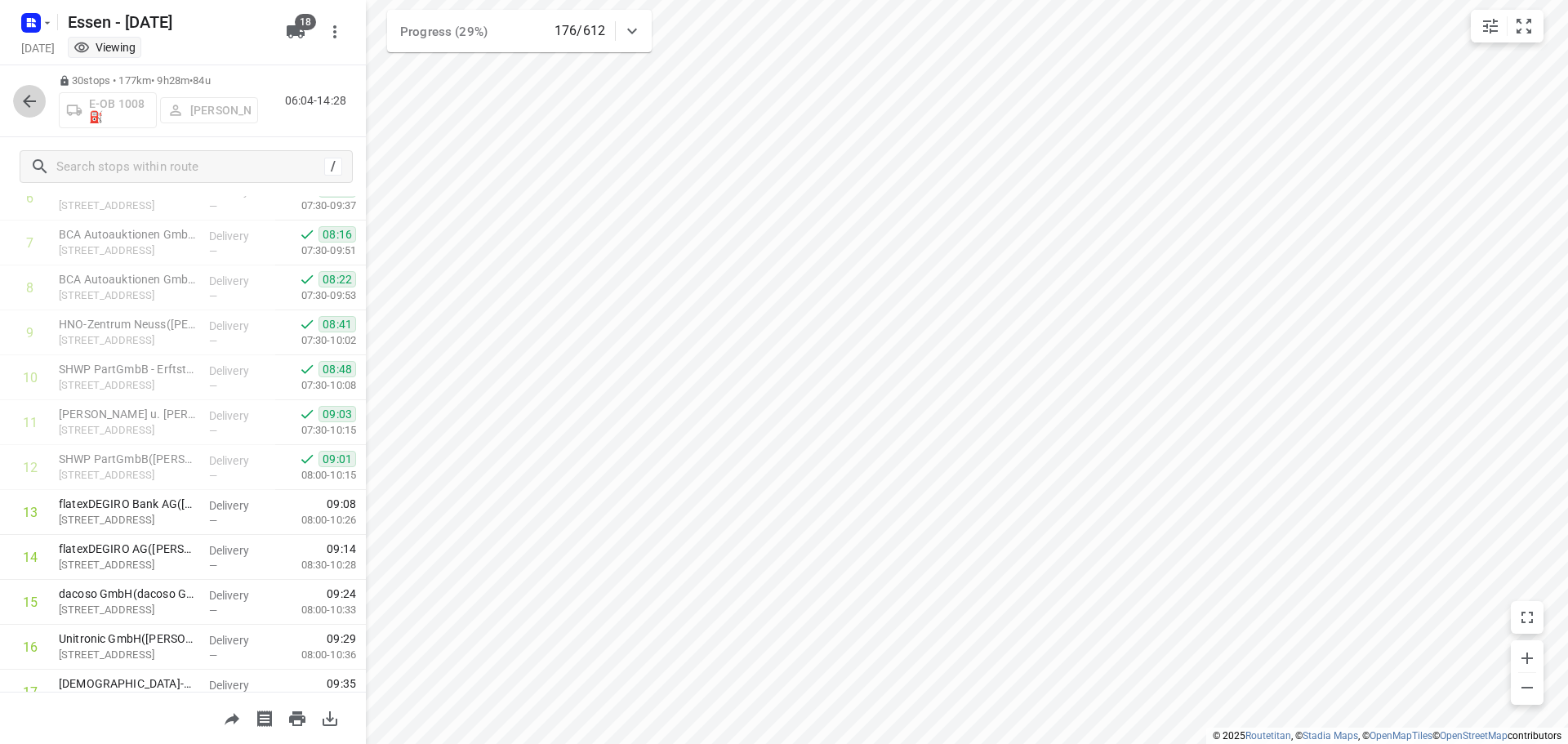
click at [38, 102] on icon "button" at bounding box center [28, 101] width 19 height 19
